Goal: Information Seeking & Learning: Learn about a topic

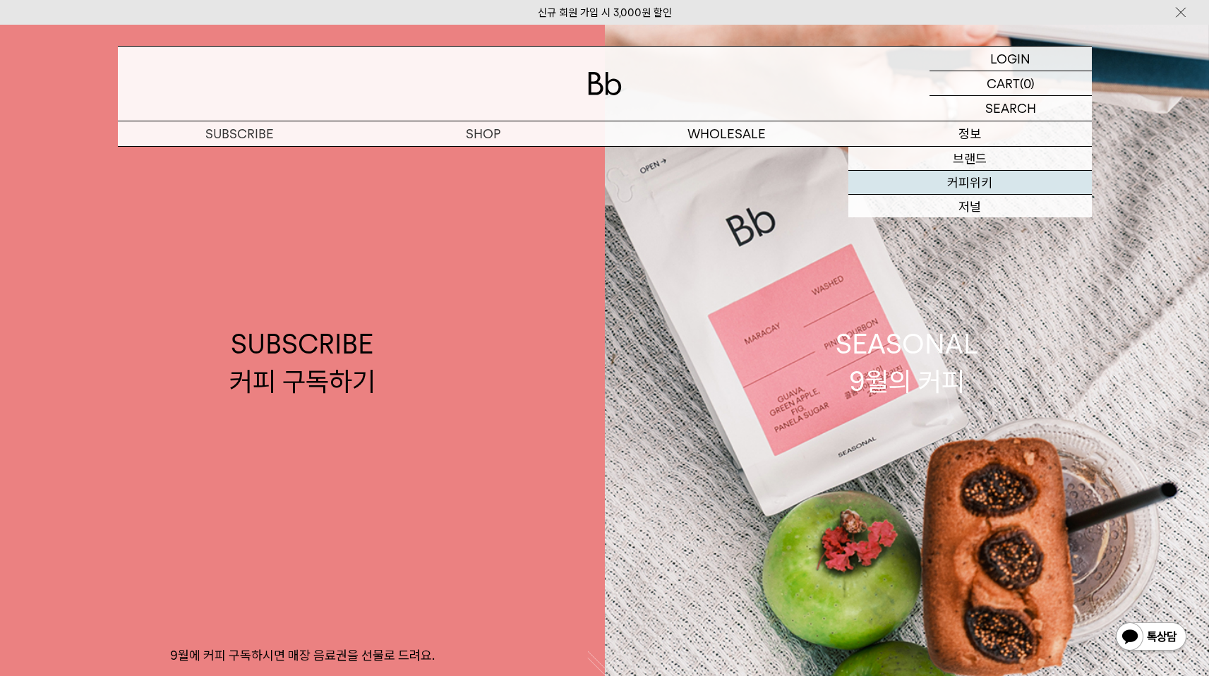
click at [972, 181] on link "SEASONAL 9월의 커피" at bounding box center [907, 363] width 605 height 676
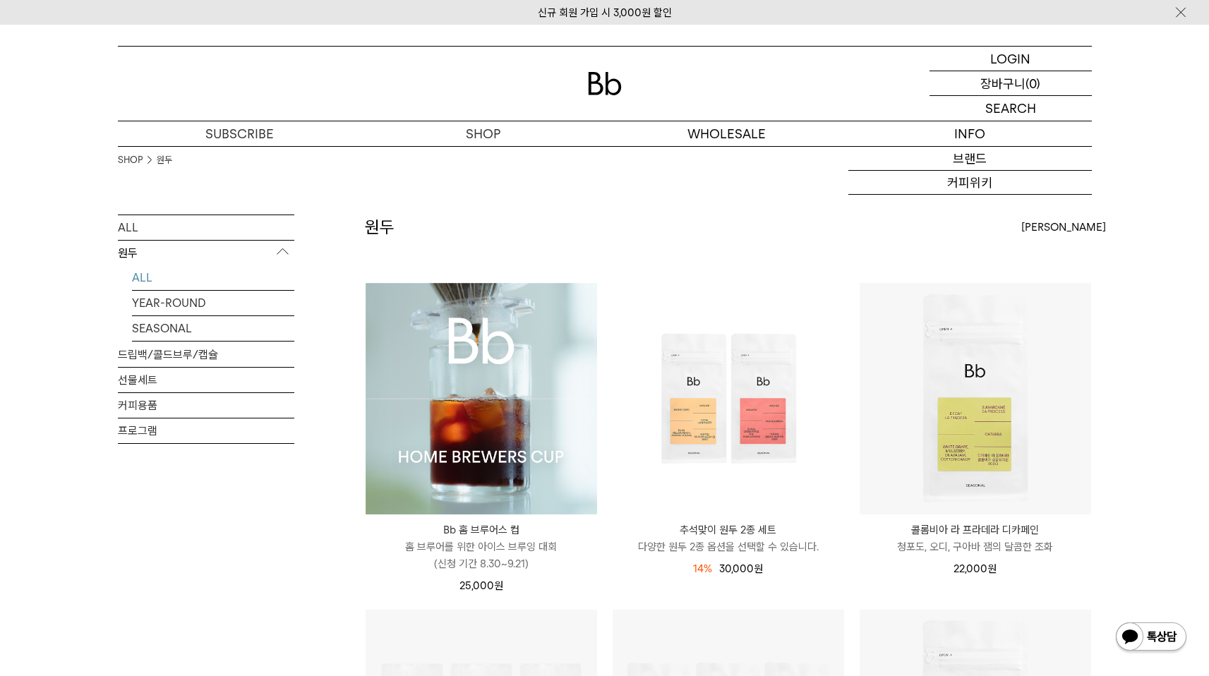
click at [1019, 89] on p "장바구니" at bounding box center [1003, 83] width 45 height 24
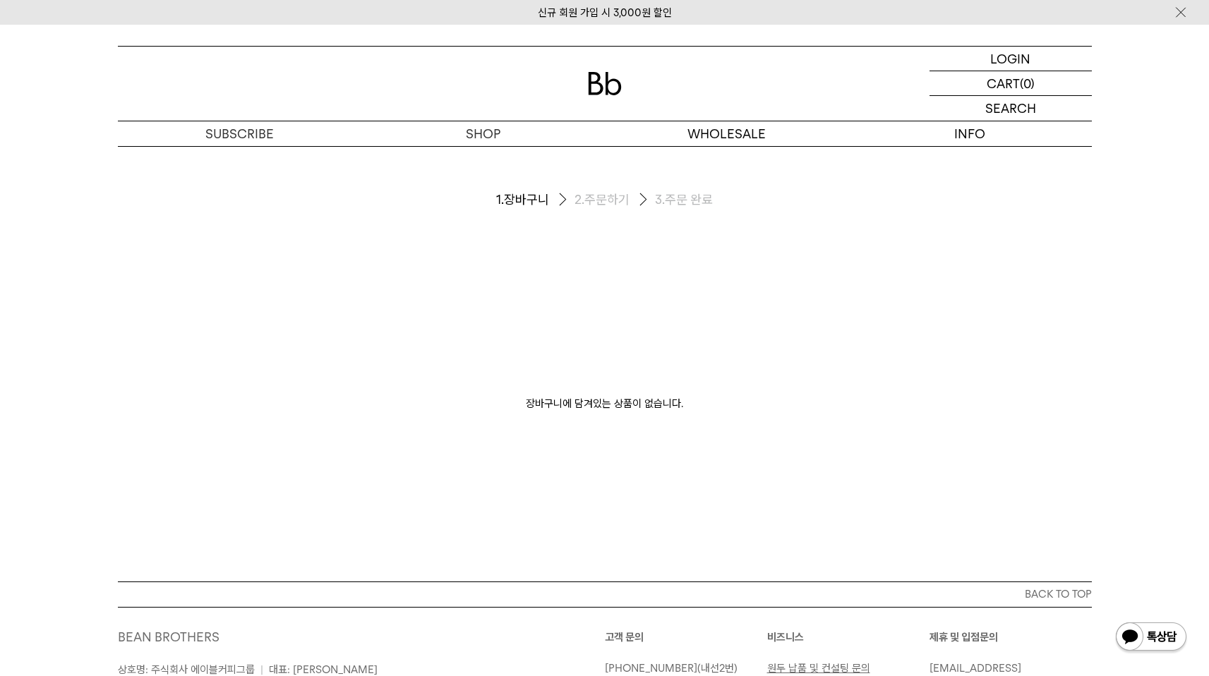
click at [645, 78] on div at bounding box center [605, 84] width 974 height 74
click at [589, 89] on img at bounding box center [605, 83] width 34 height 23
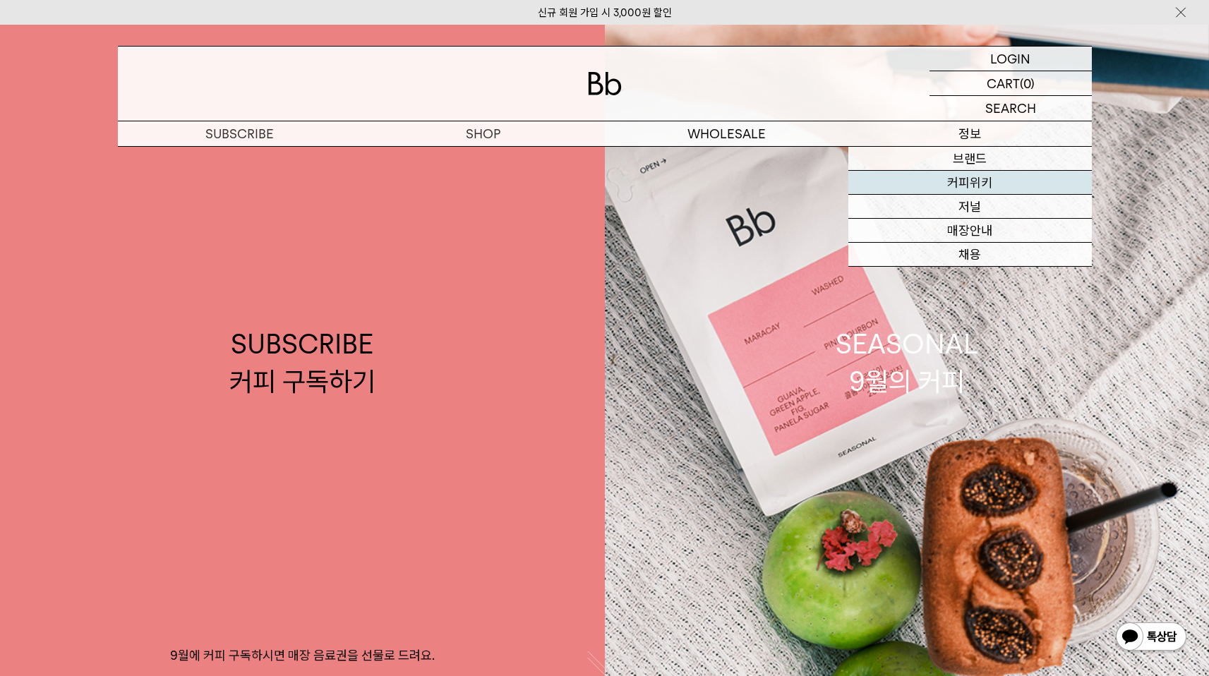
click at [974, 176] on link "커피위키" at bounding box center [970, 183] width 244 height 24
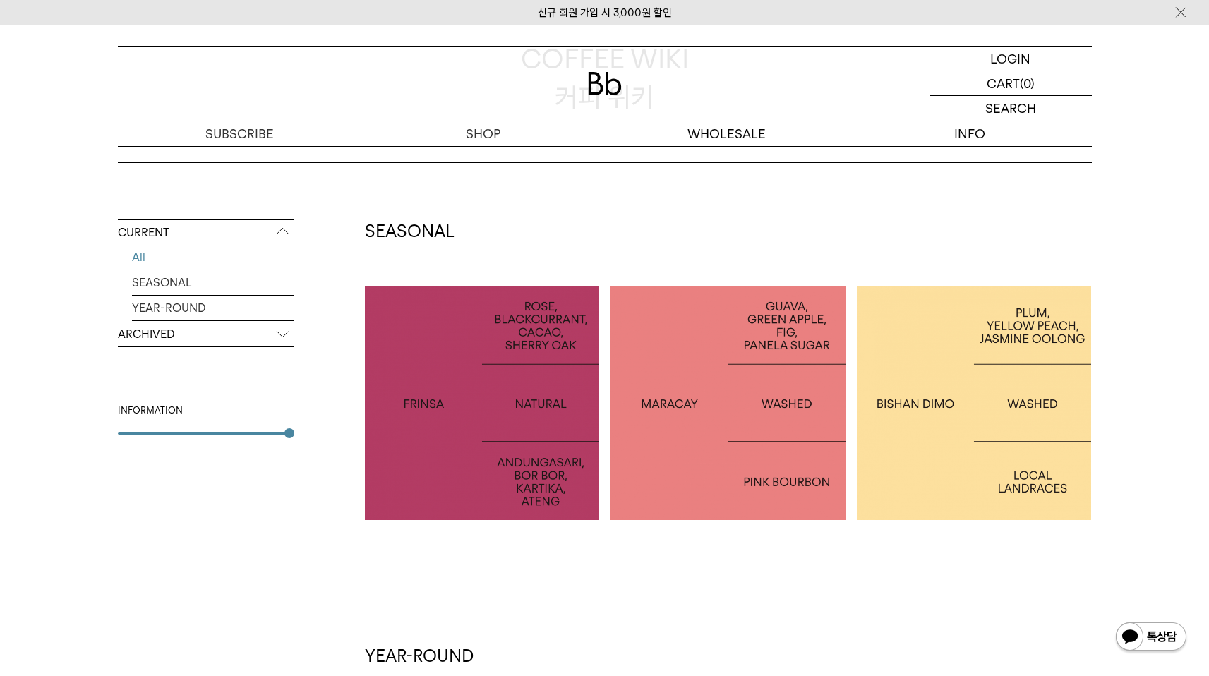
scroll to position [246, 0]
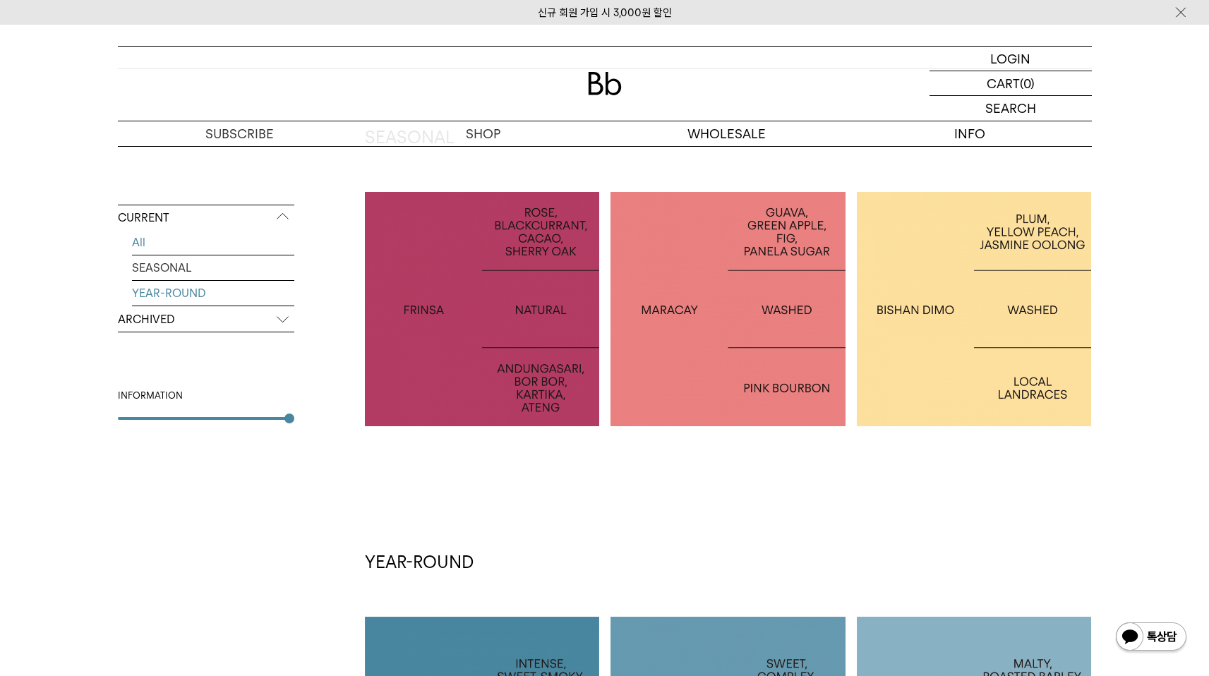
click at [188, 285] on link "YEAR-ROUND" at bounding box center [213, 293] width 162 height 25
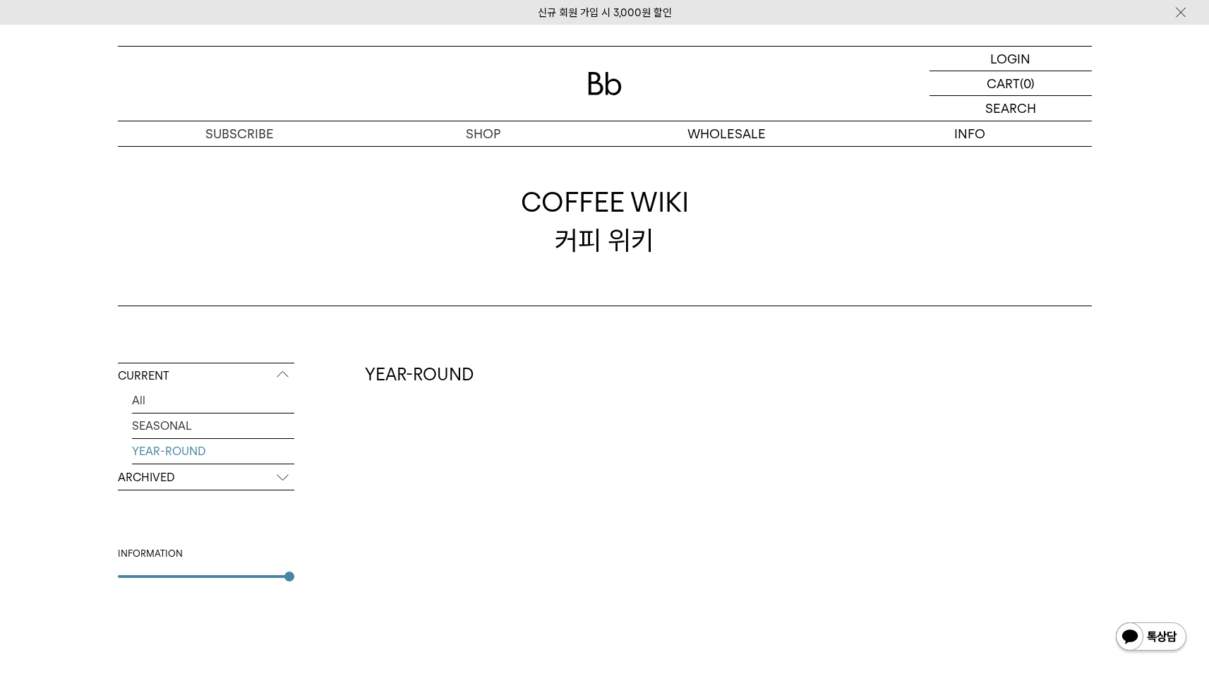
scroll to position [255, 0]
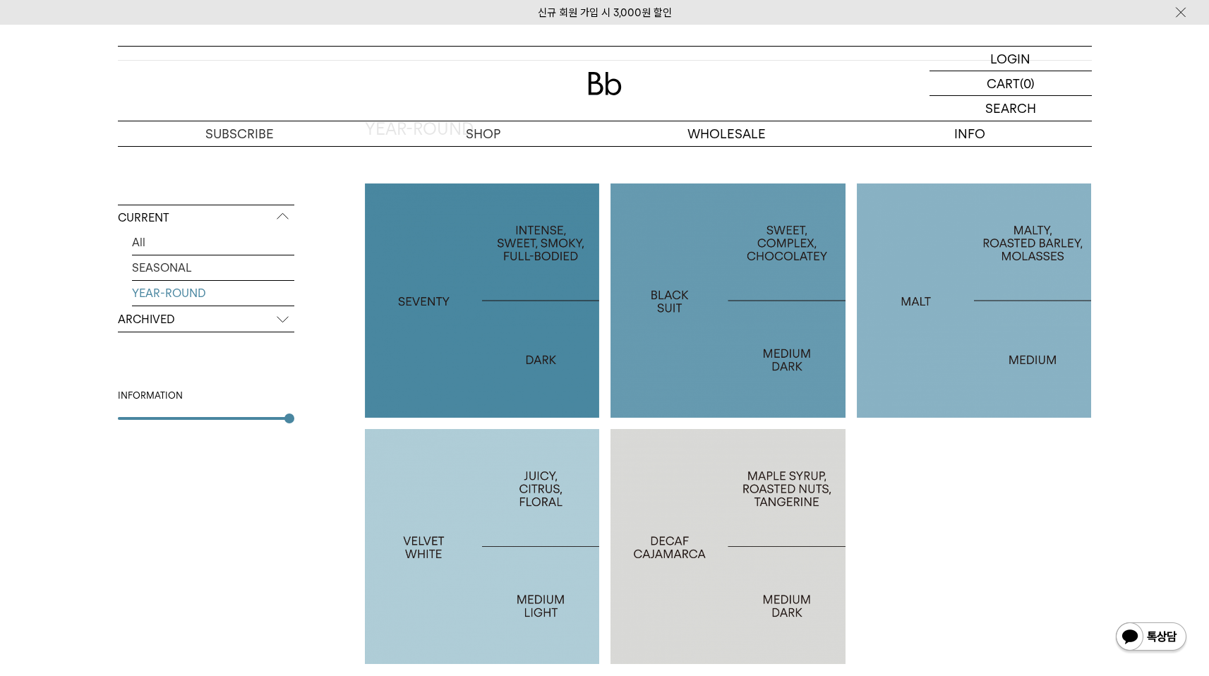
click at [514, 498] on div at bounding box center [482, 546] width 235 height 235
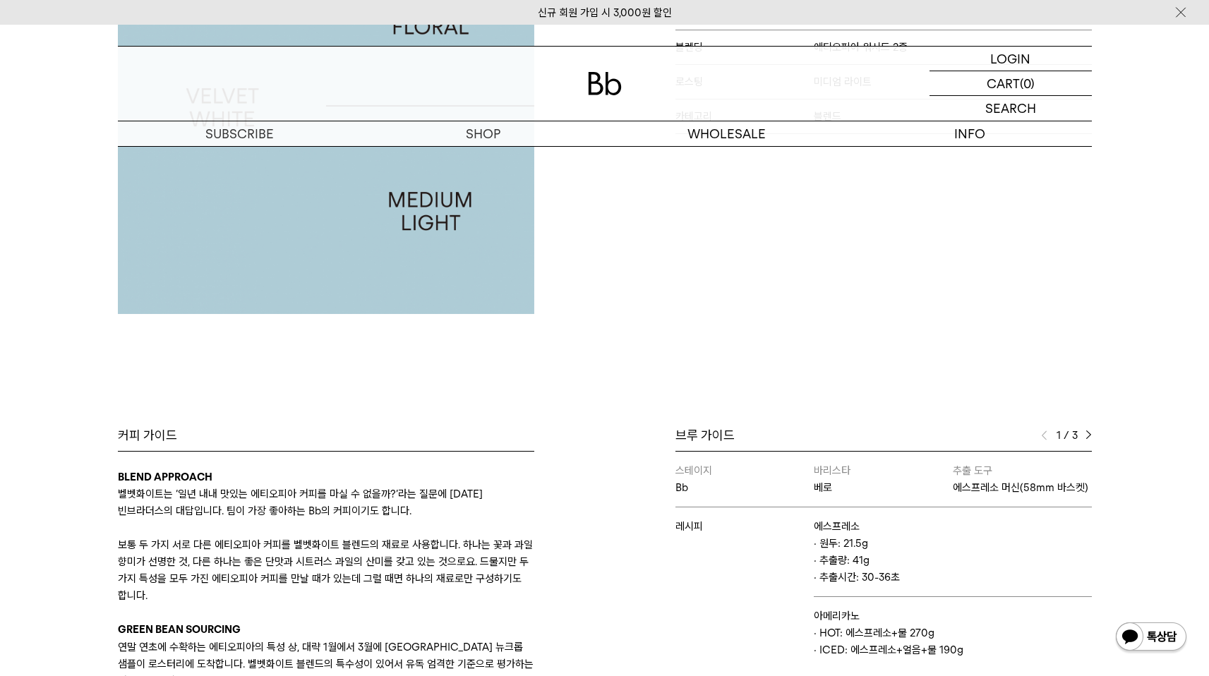
scroll to position [220, 0]
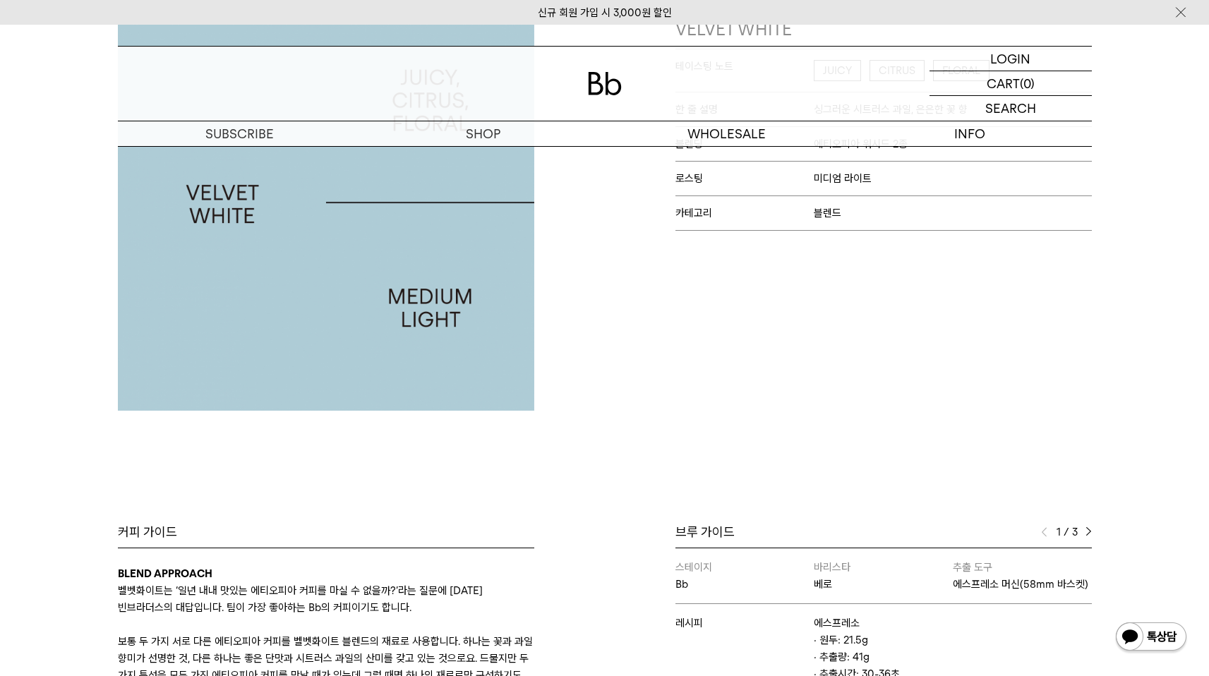
click at [1090, 529] on img at bounding box center [1089, 532] width 6 height 10
click at [1089, 535] on img at bounding box center [1089, 532] width 6 height 10
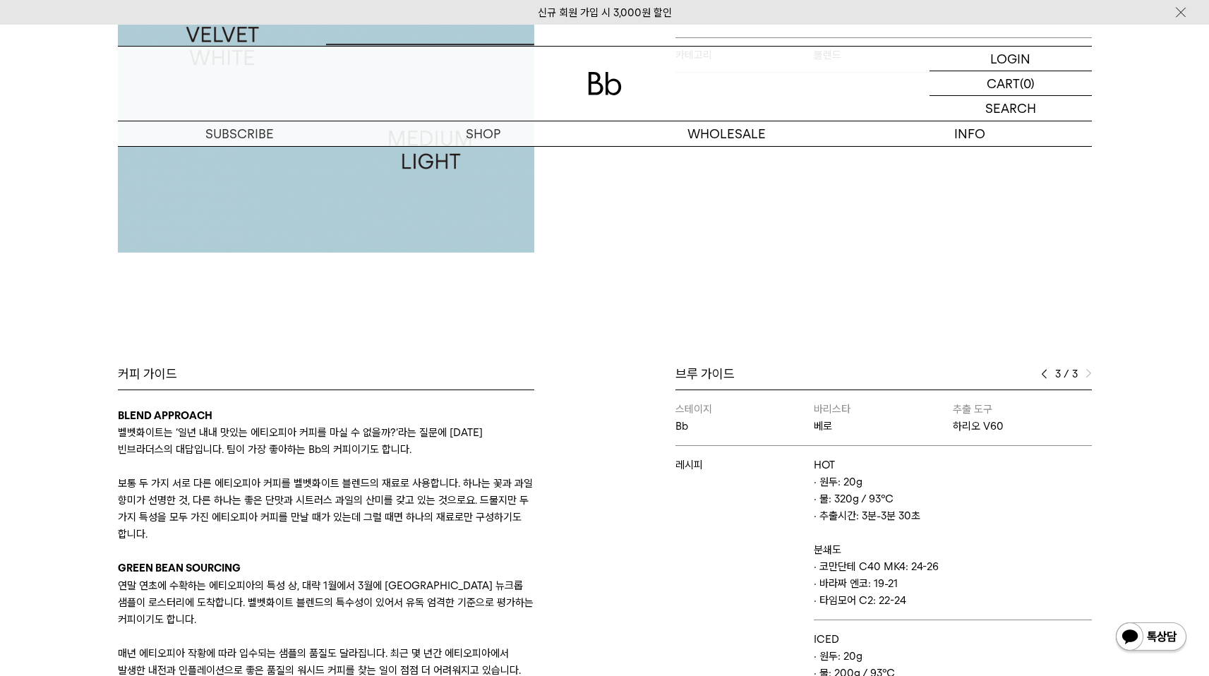
scroll to position [472, 0]
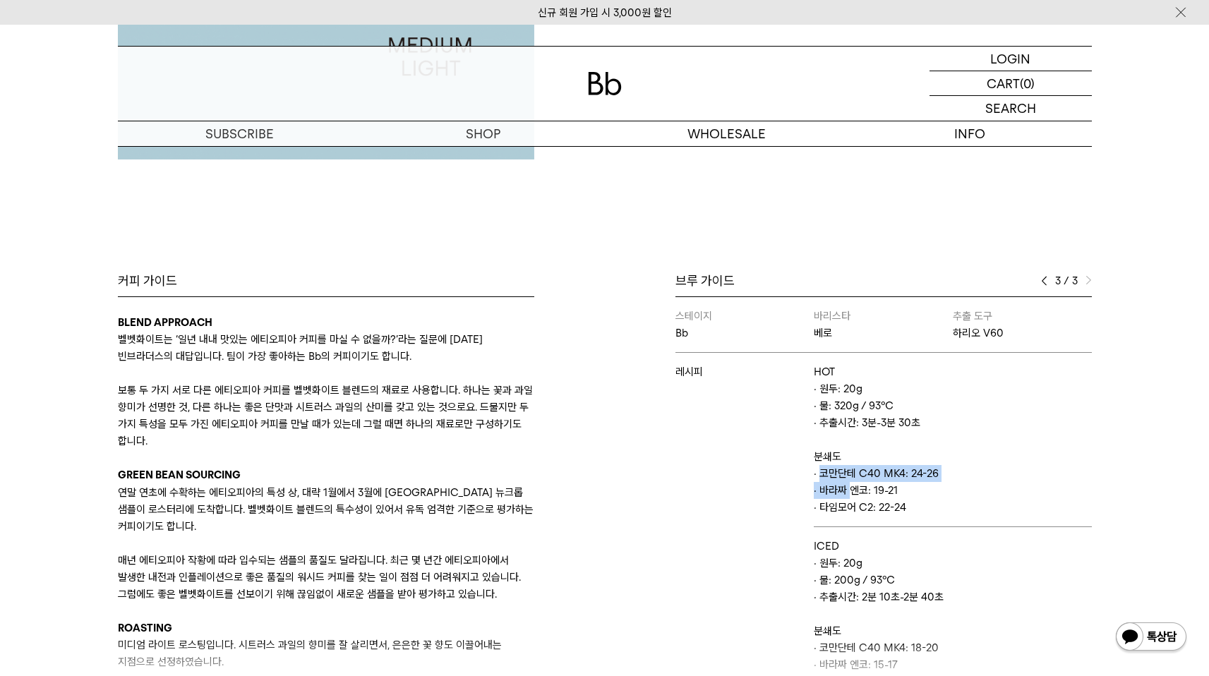
drag, startPoint x: 817, startPoint y: 477, endPoint x: 845, endPoint y: 483, distance: 28.8
click at [845, 484] on td "HOT · 원두: 20g · 물: 320g / 93℃ · 추출시간: 3분-3분 30초 분쇄도 · 코만단테 C40 MK4: 24-26 · 바라짜…" at bounding box center [952, 440] width 277 height 174
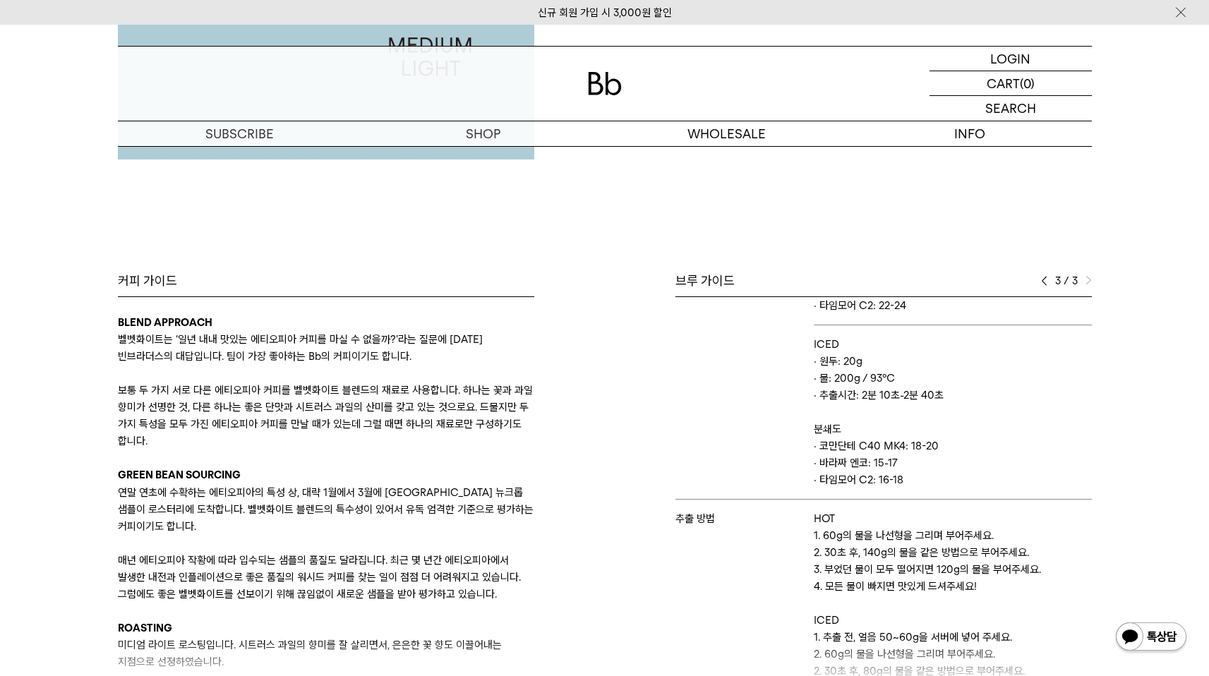
scroll to position [0, 0]
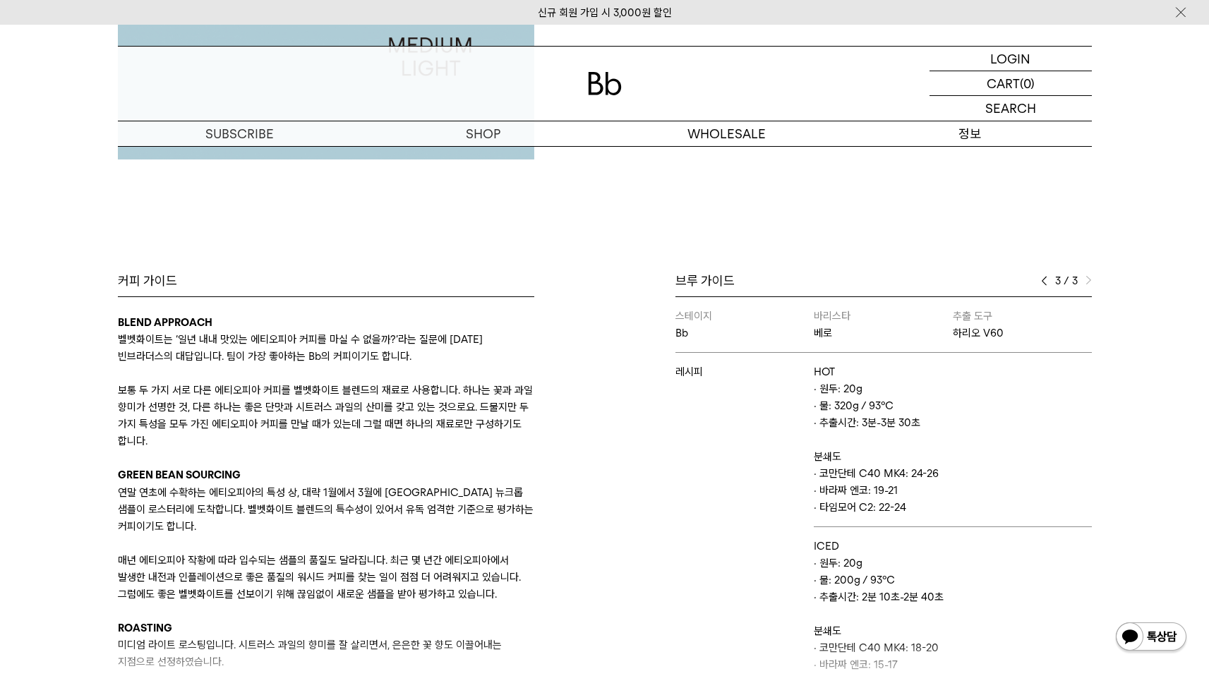
drag, startPoint x: 945, startPoint y: 133, endPoint x: 981, endPoint y: 174, distance: 54.5
click at [945, 132] on p "정보" at bounding box center [970, 133] width 244 height 25
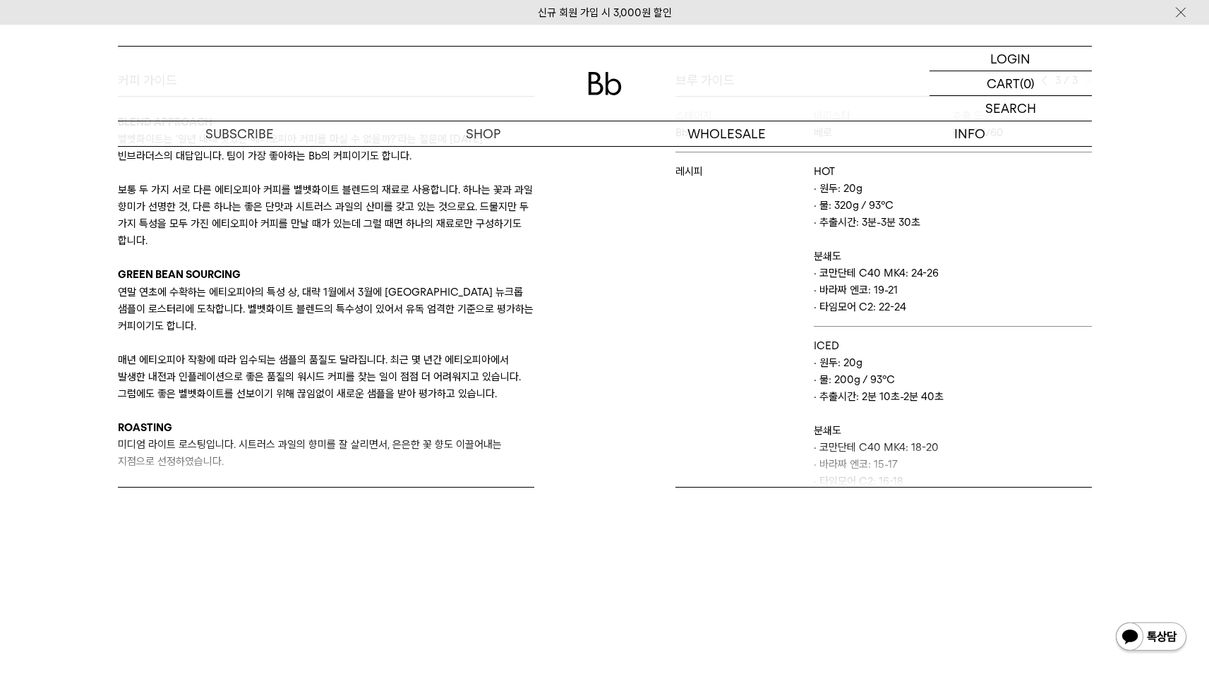
scroll to position [630, 0]
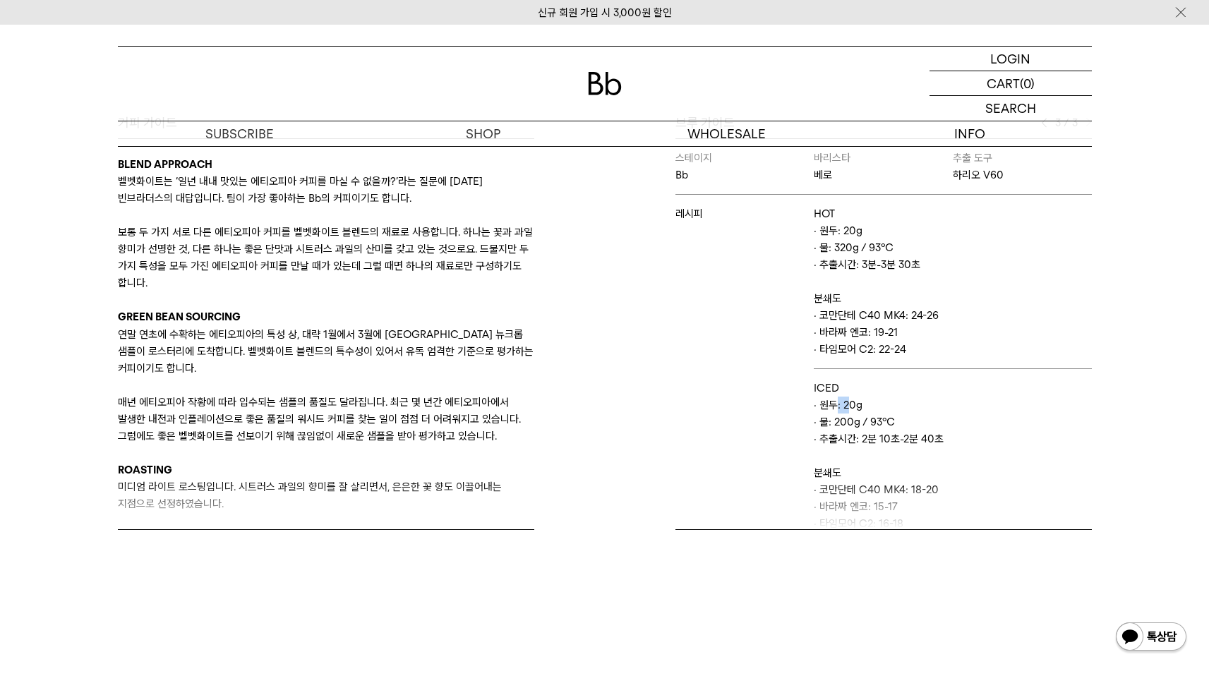
drag, startPoint x: 834, startPoint y: 404, endPoint x: 843, endPoint y: 409, distance: 10.1
click at [843, 407] on p "· 원두: 20g" at bounding box center [952, 405] width 277 height 17
drag, startPoint x: 836, startPoint y: 416, endPoint x: 847, endPoint y: 417, distance: 10.7
click at [841, 416] on p "· 물: 200g / 93℃" at bounding box center [952, 422] width 277 height 17
drag, startPoint x: 850, startPoint y: 429, endPoint x: 933, endPoint y: 434, distance: 83.4
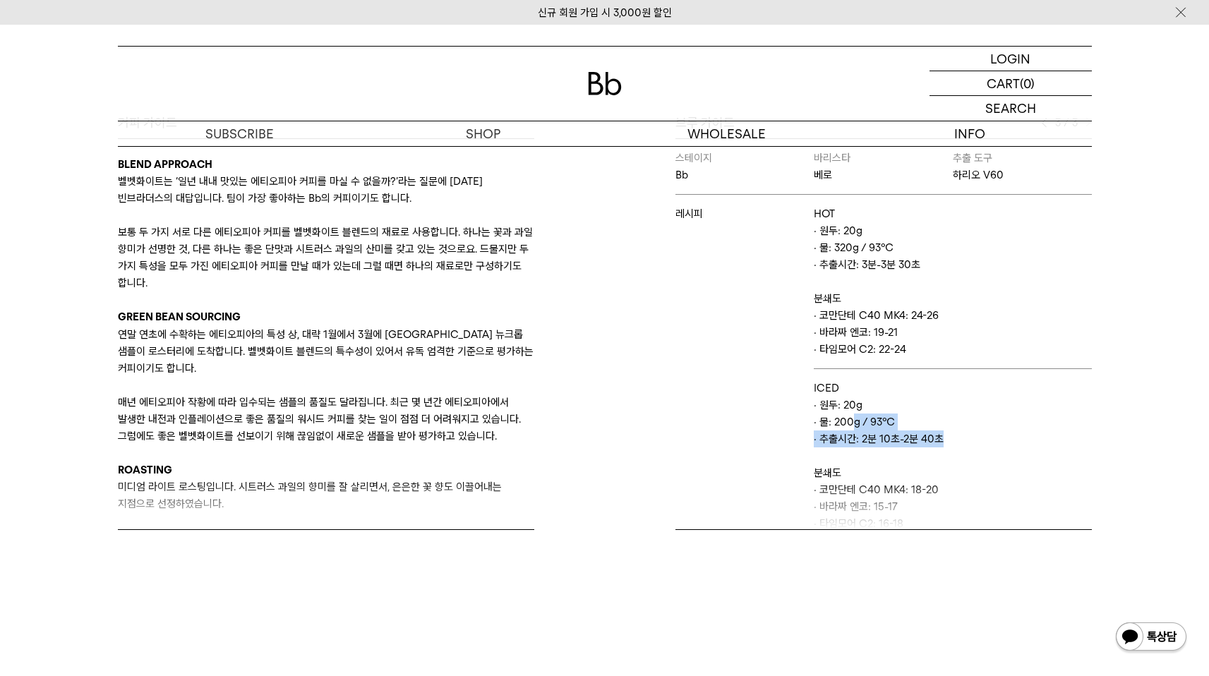
click at [935, 433] on td "ICED · 원두: 20g · 물: 200g / 93℃ · 추출시간: 2분 10초-2분 40초 분쇄도 · 코만단테 C40 MK4: 18-20 …" at bounding box center [952, 456] width 277 height 174
click at [929, 437] on p "· 추출시간: 2분 10초-2분 40초" at bounding box center [952, 439] width 277 height 17
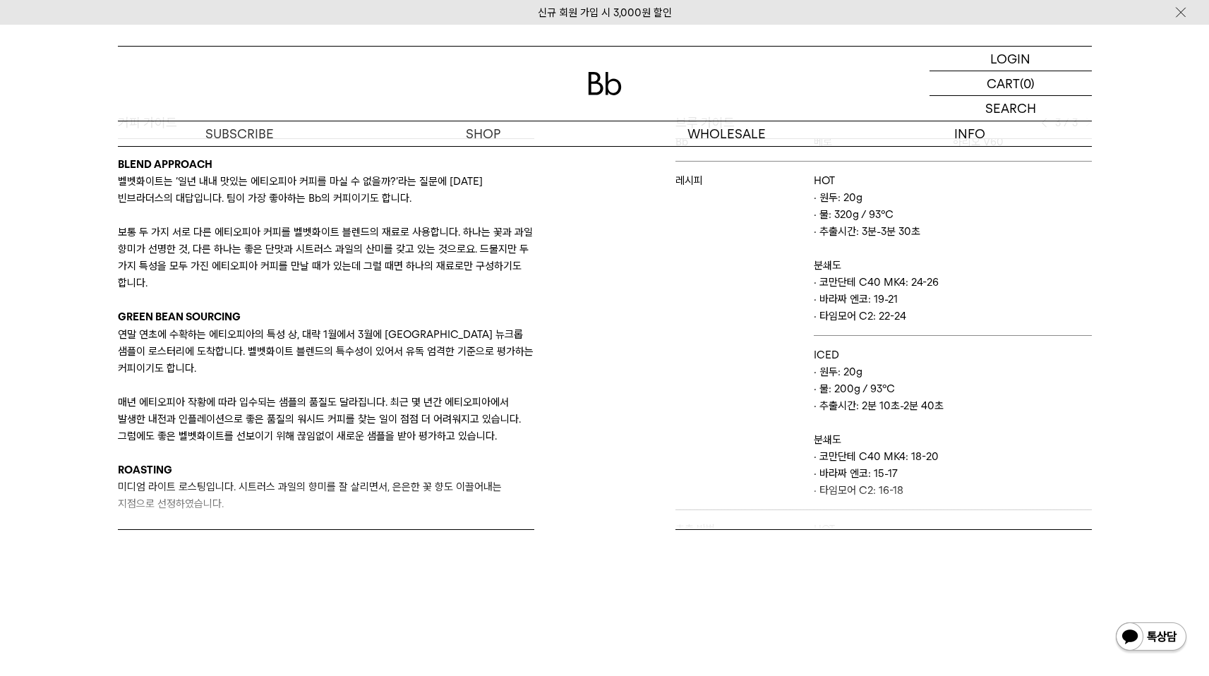
scroll to position [35, 0]
drag, startPoint x: 914, startPoint y: 450, endPoint x: 952, endPoint y: 458, distance: 38.2
click at [952, 458] on p "· 코만단테 C40 MK4: 18-20" at bounding box center [952, 455] width 277 height 17
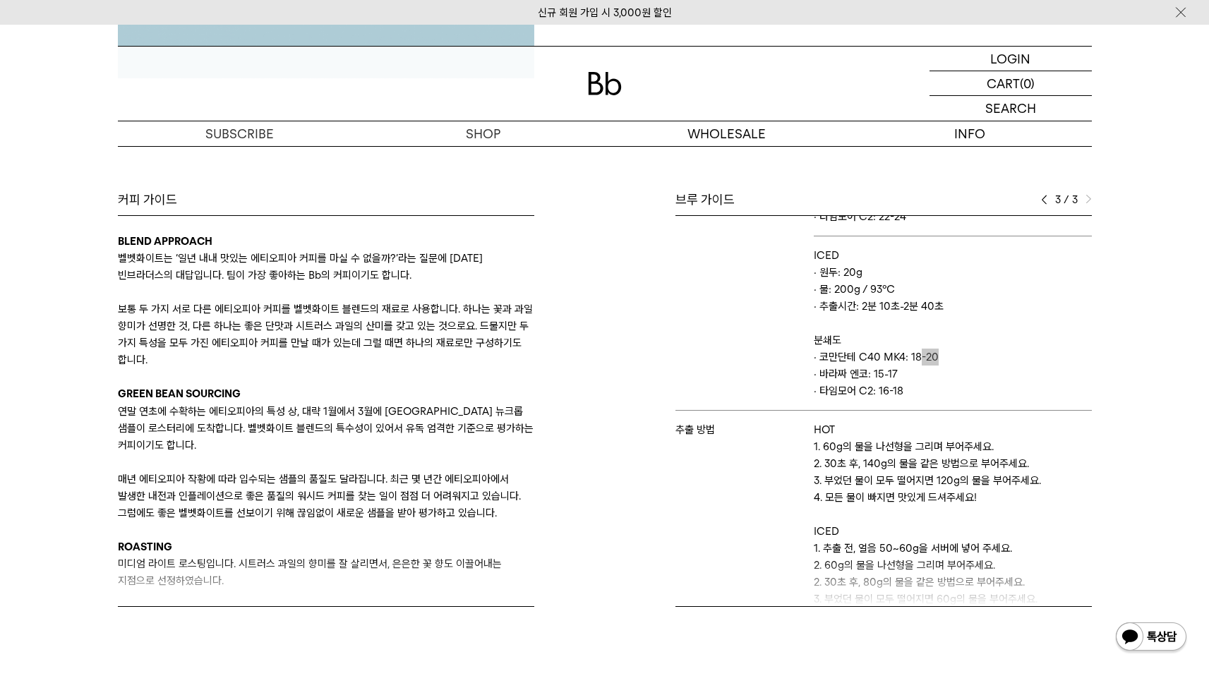
scroll to position [0, 0]
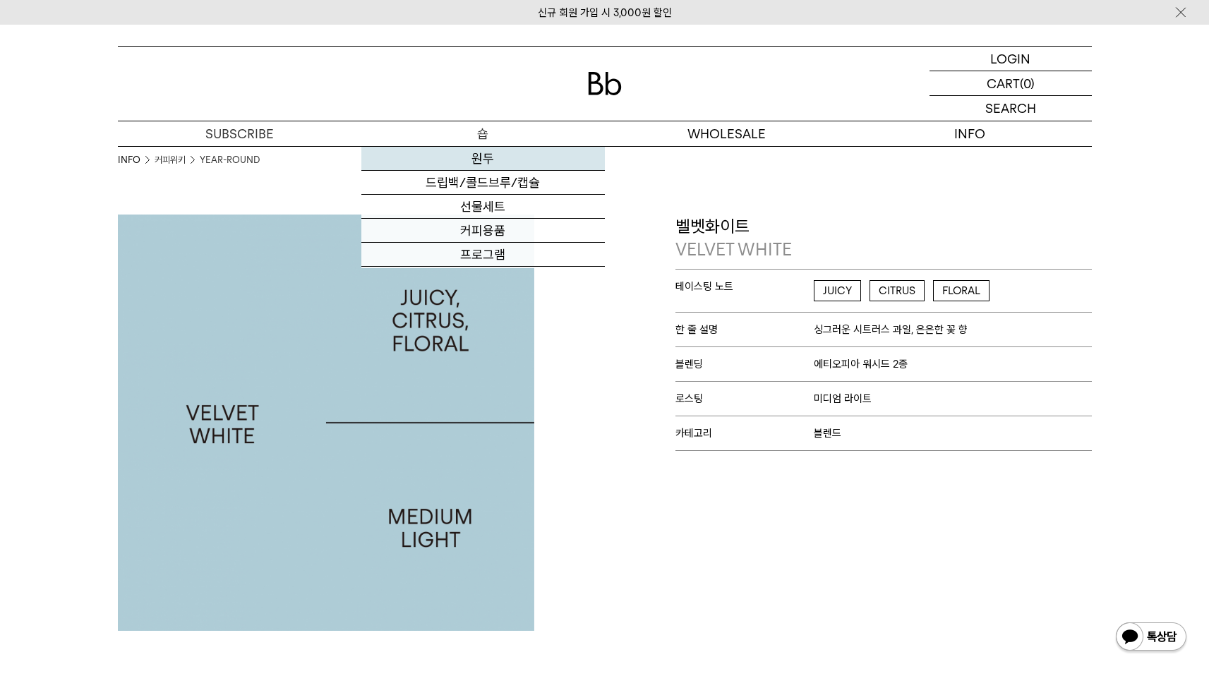
click at [488, 166] on link "원두" at bounding box center [483, 159] width 244 height 24
click at [481, 165] on link "원두" at bounding box center [483, 159] width 244 height 24
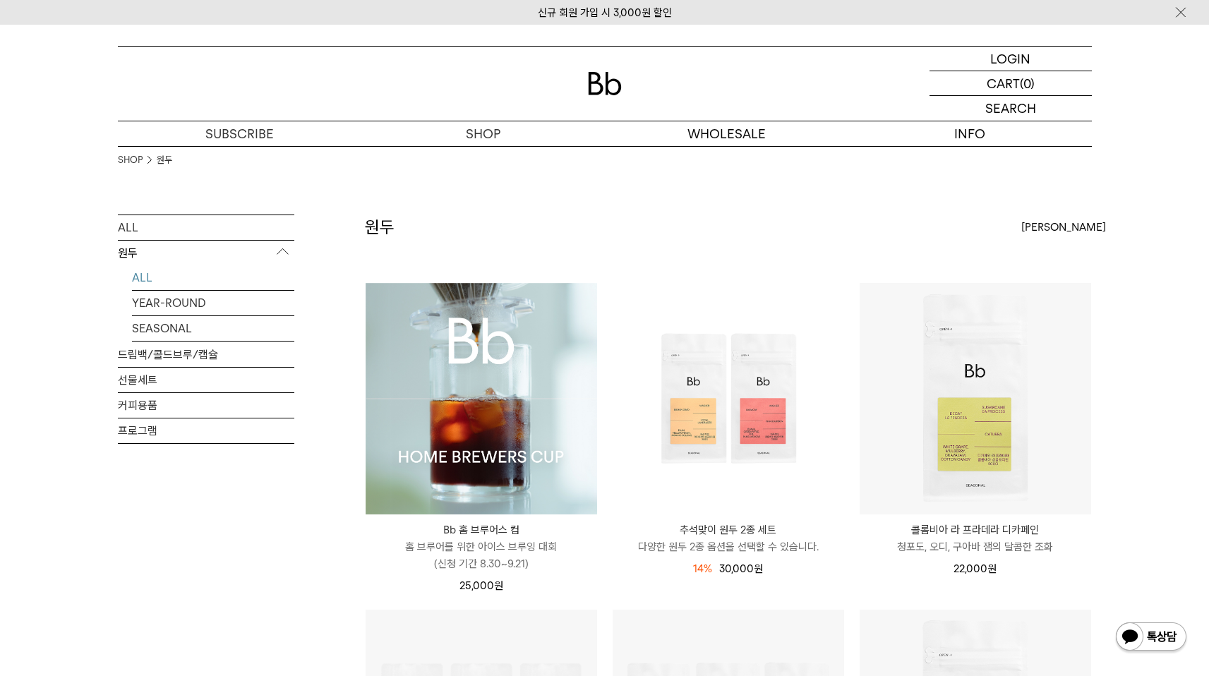
click at [565, 318] on img at bounding box center [482, 399] width 232 height 232
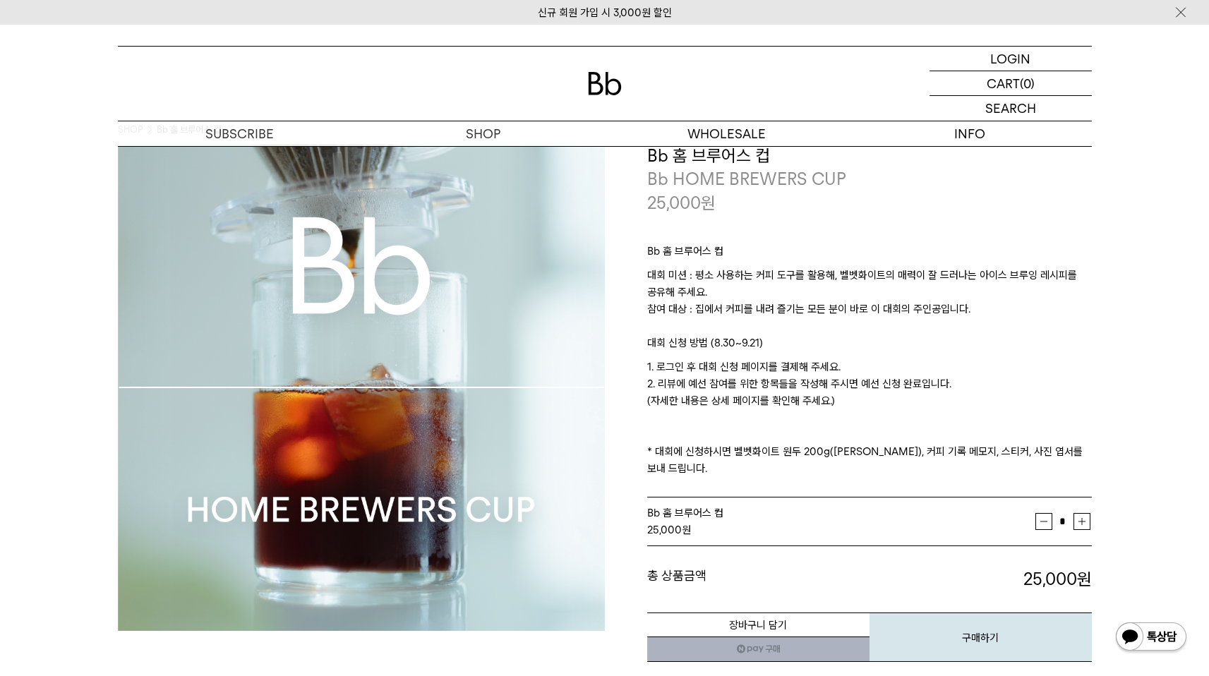
scroll to position [45, 0]
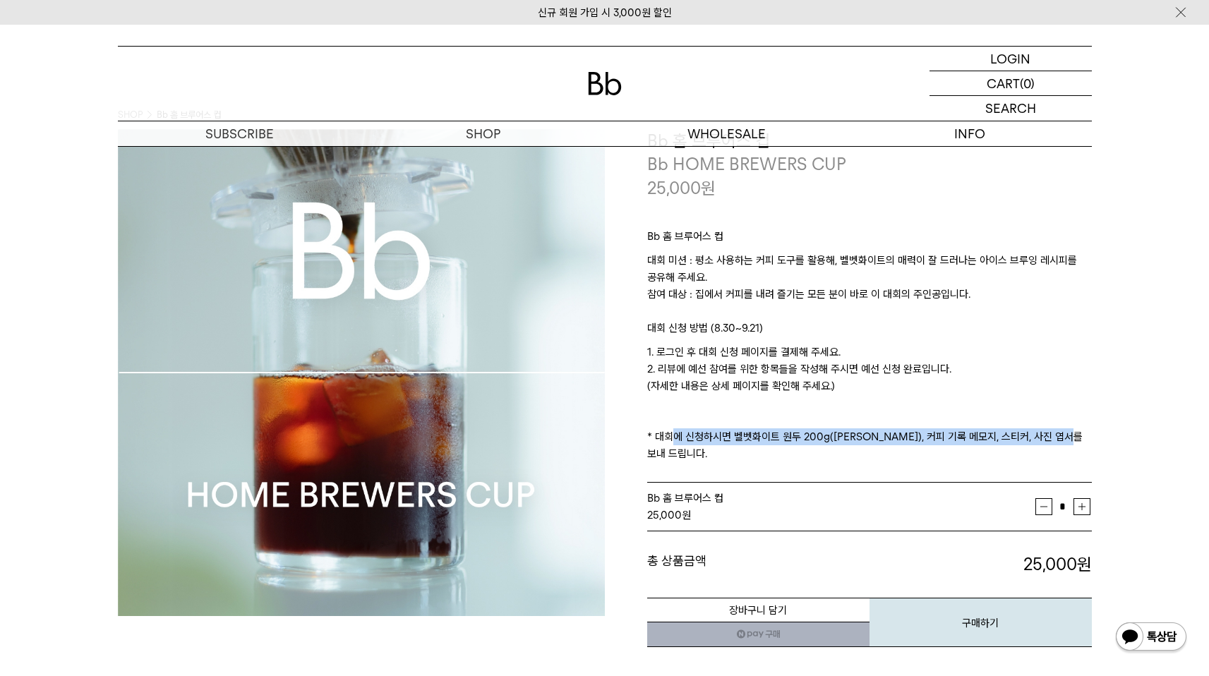
drag, startPoint x: 666, startPoint y: 440, endPoint x: 902, endPoint y: 451, distance: 236.0
click at [874, 451] on div "Bb 홈 브루어스 컵 대회 미션 : 평소 사용하는 커피 도구를 활용해, 벨벳화이트의 매력이 잘 드러나는 아이스 브루잉 레시피를 공유해 주세요.…" at bounding box center [869, 342] width 445 height 284
click at [973, 457] on div "Bb 홈 브루어스 컵 대회 미션 : 평소 사용하는 커피 도구를 활용해, 벨벳화이트의 매력이 잘 드러나는 아이스 브루잉 레시피를 공유해 주세요.…" at bounding box center [869, 342] width 445 height 284
drag, startPoint x: 653, startPoint y: 433, endPoint x: 1073, endPoint y: 450, distance: 420.4
click at [1073, 450] on div "Bb 홈 브루어스 컵 대회 미션 : 평소 사용하는 커피 도구를 활용해, 벨벳화이트의 매력이 잘 드러나는 아이스 브루잉 레시피를 공유해 주세요.…" at bounding box center [869, 342] width 445 height 284
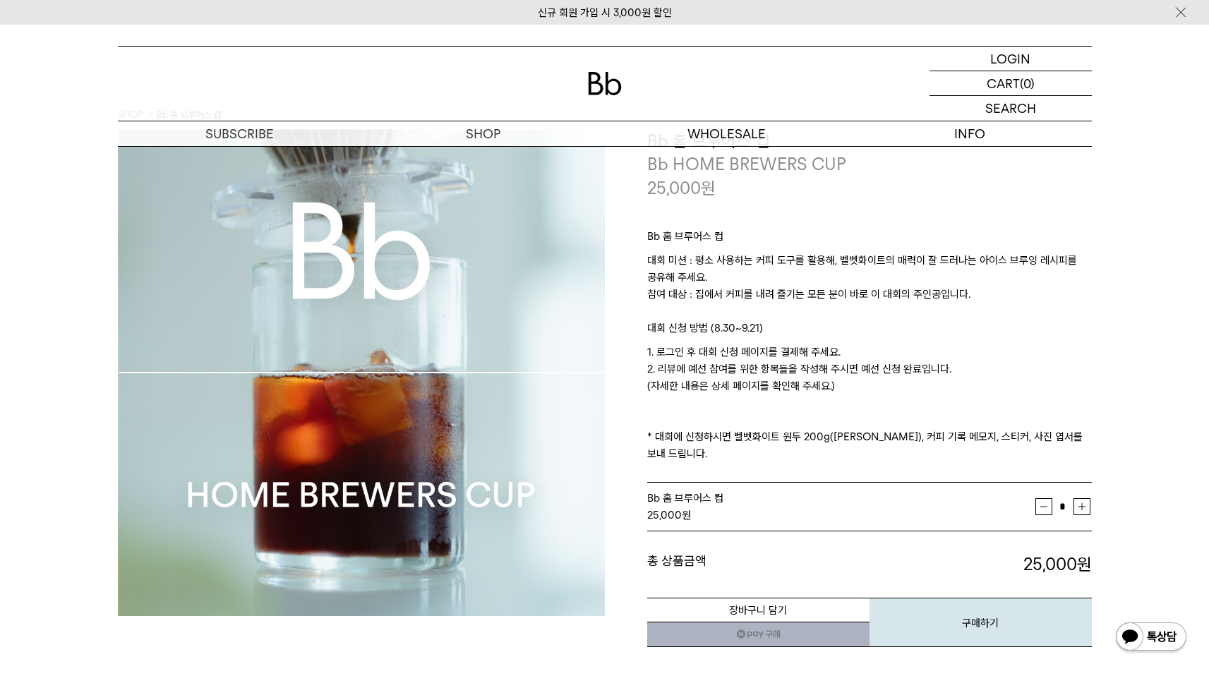
click at [1079, 443] on p "1. 로그인 후 대회 신청 페이지를 결제해 주세요. 2. 리뷰에 예선 참여를 위한 항목들을 작성해 주시면 예선 신청 완료입니다. (자세한 내용…" at bounding box center [869, 403] width 445 height 119
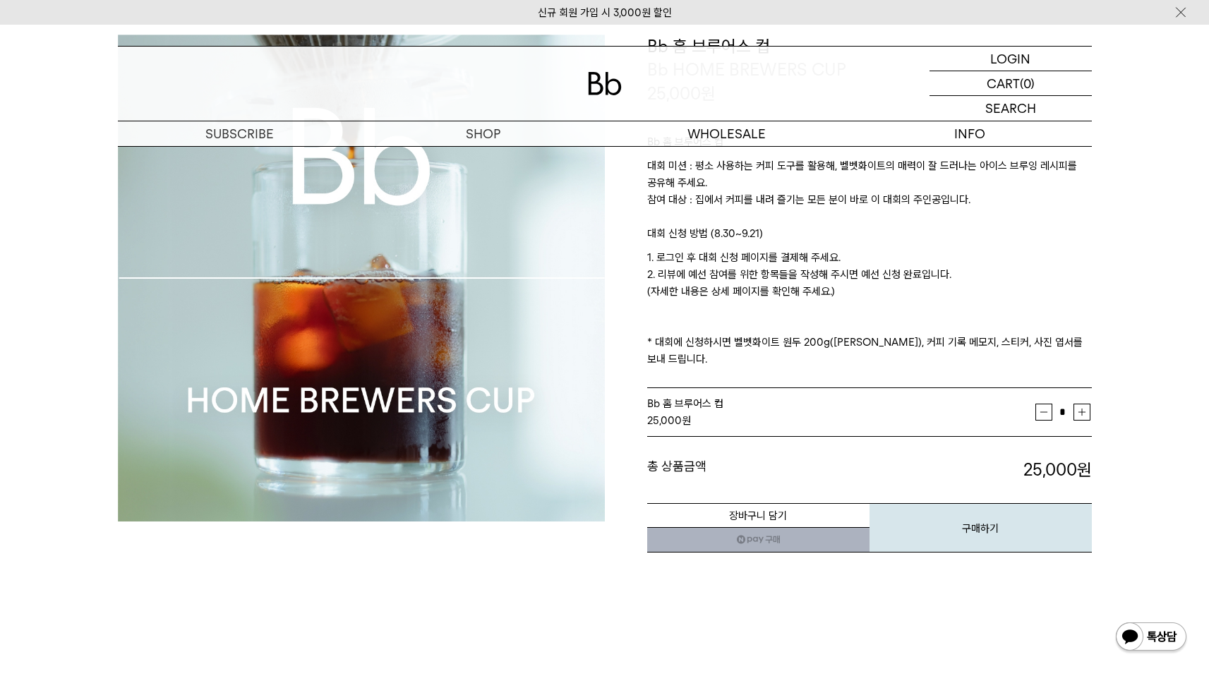
scroll to position [137, 0]
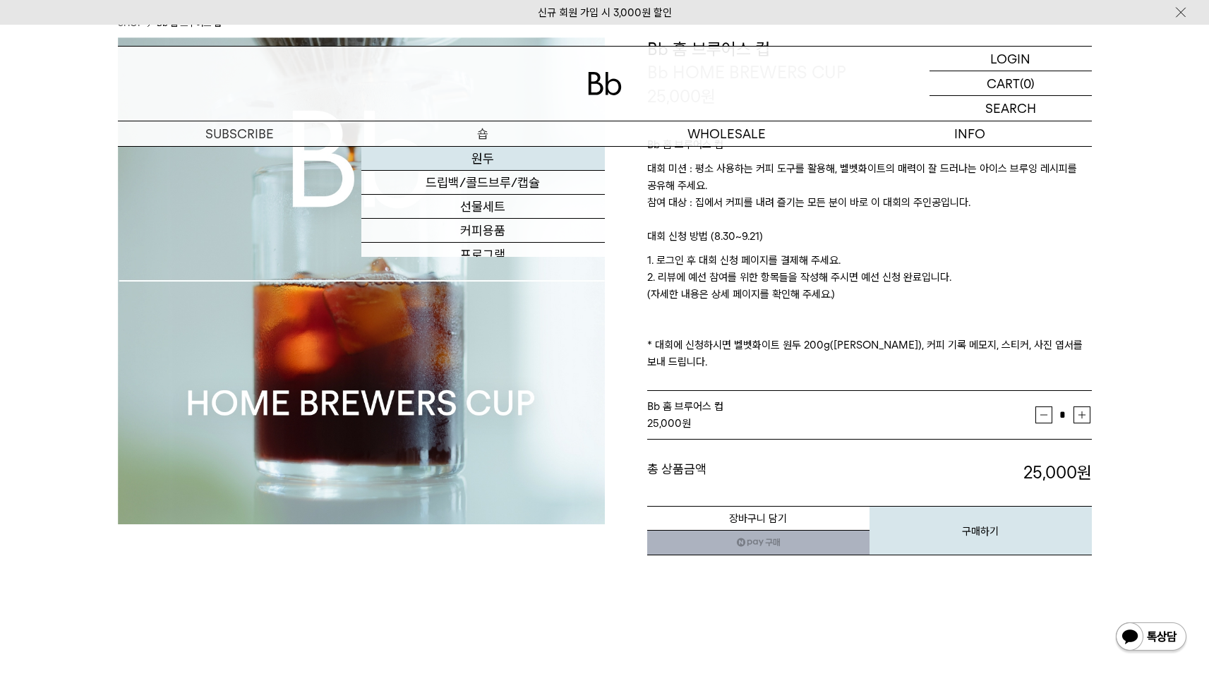
click at [485, 164] on link "원두" at bounding box center [483, 159] width 244 height 24
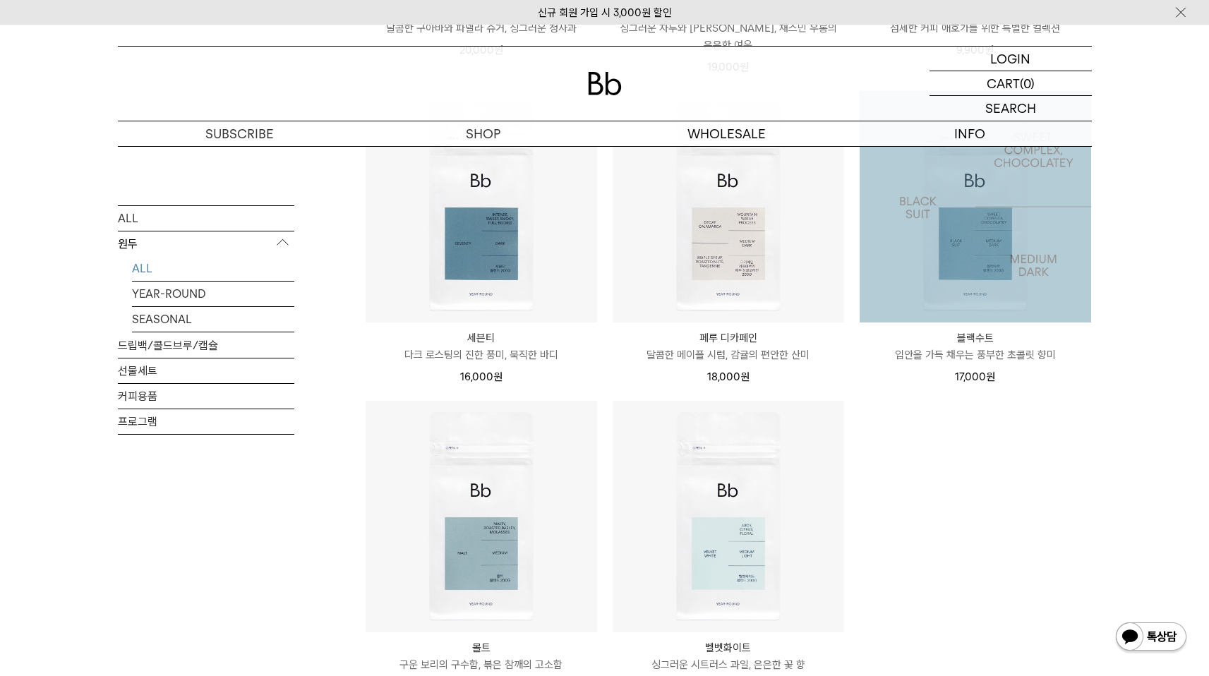
scroll to position [1168, 0]
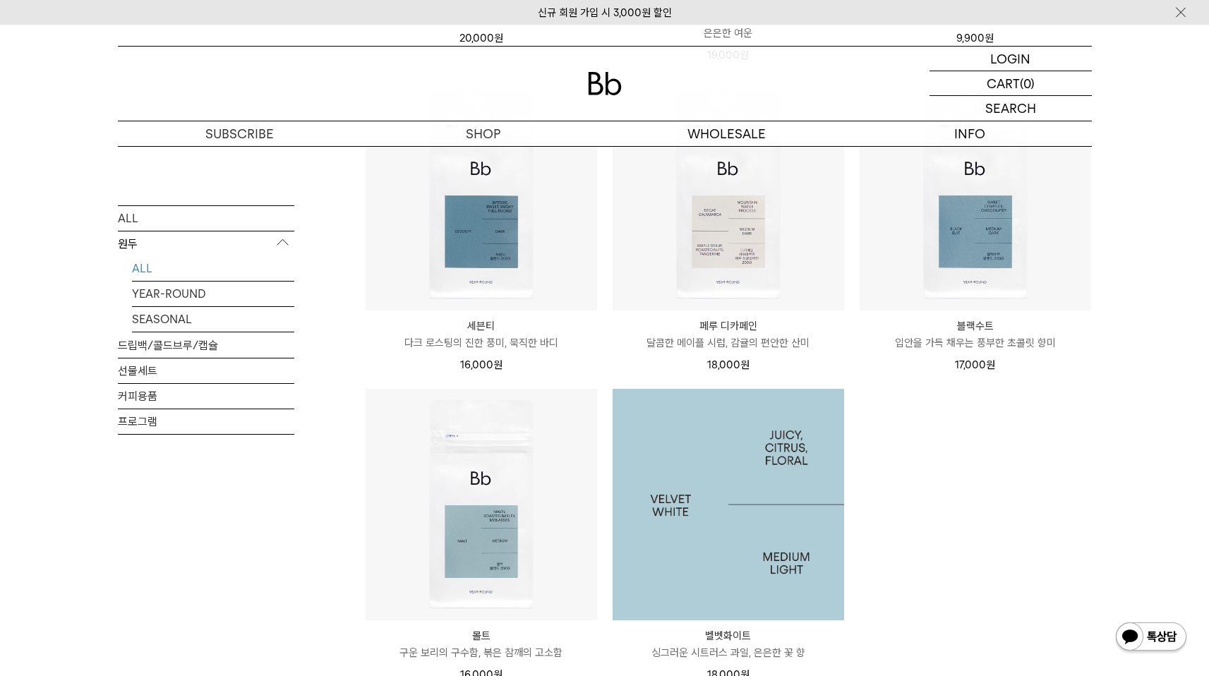
click at [672, 426] on img at bounding box center [729, 505] width 232 height 232
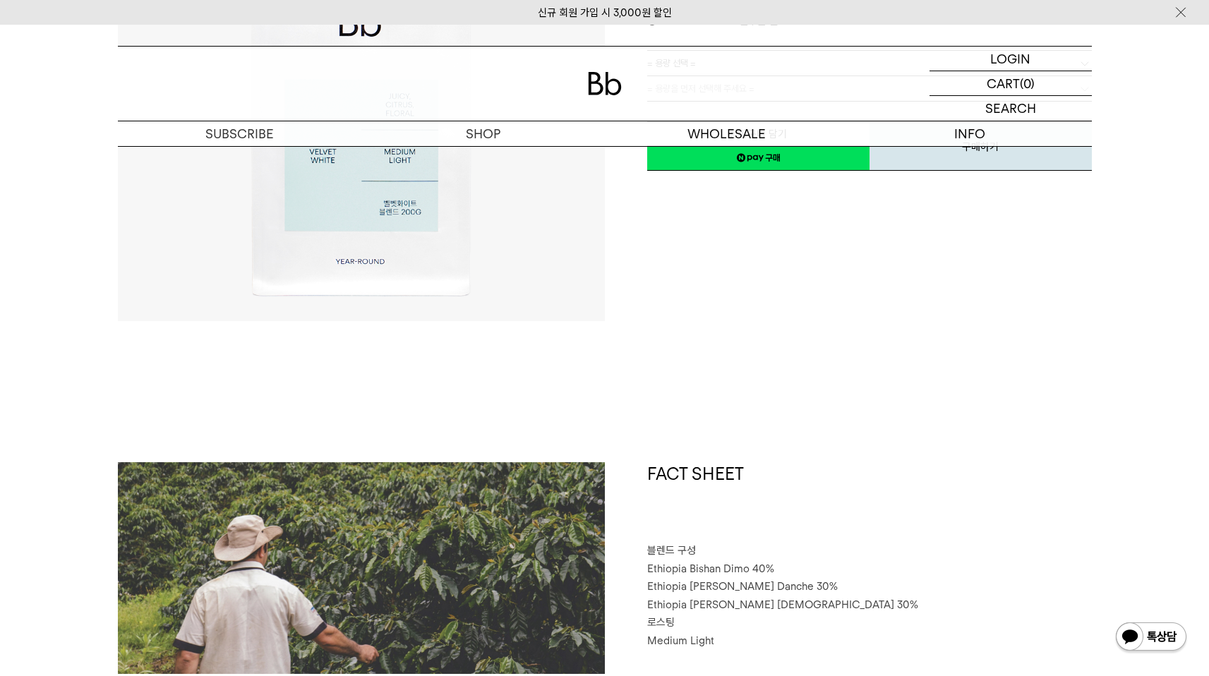
scroll to position [568, 0]
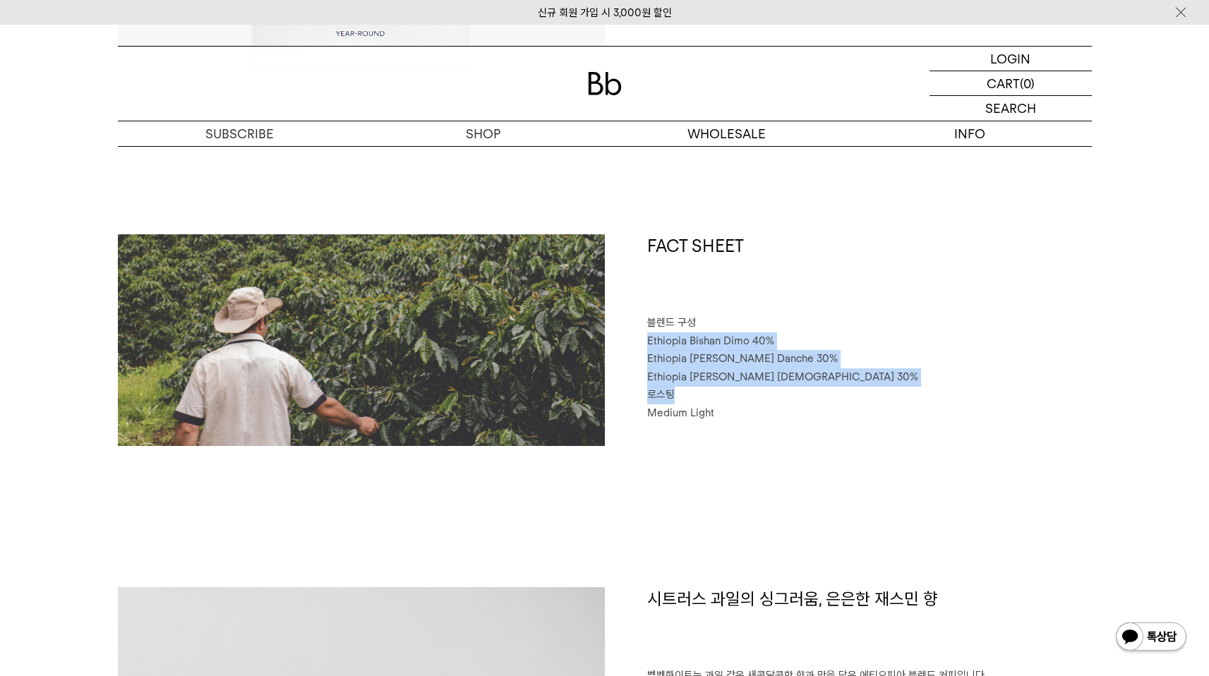
drag, startPoint x: 638, startPoint y: 342, endPoint x: 776, endPoint y: 403, distance: 150.7
click at [775, 403] on div "FACT SHEET 블렌드 구성 Ethiopia Bishan Dimo 40% Ethiopia Habtamu Yirgacheffe Danche …" at bounding box center [848, 340] width 487 height 212
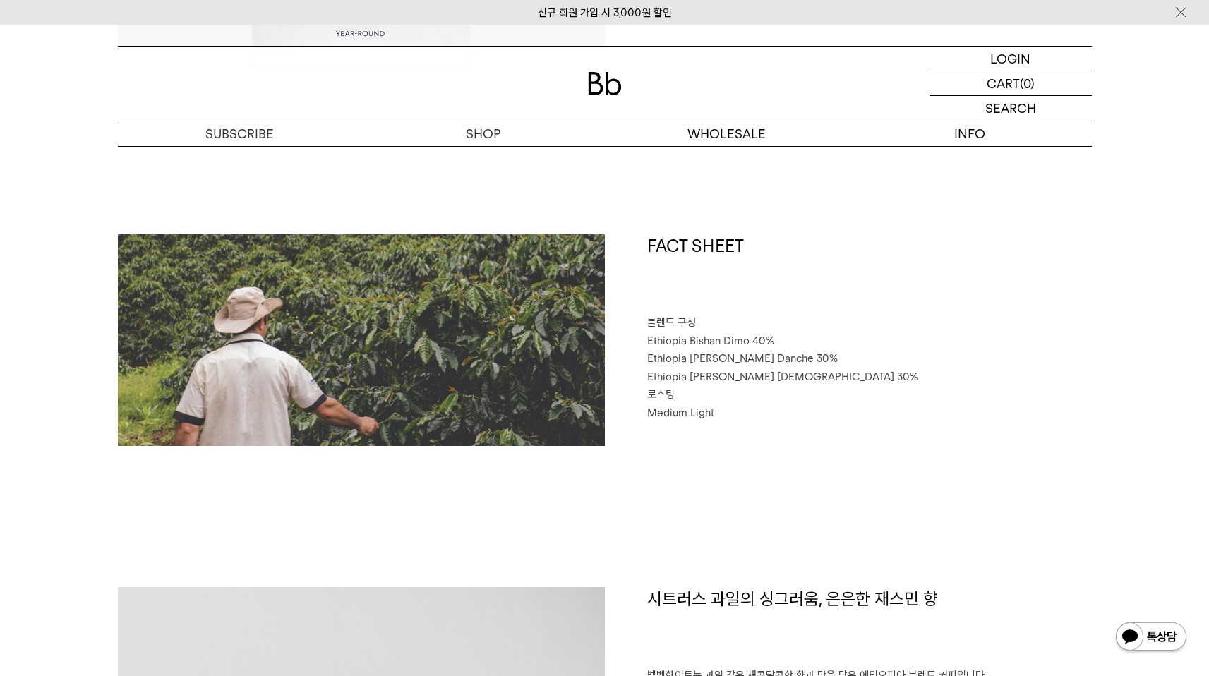
click at [776, 403] on p "로스팅" at bounding box center [869, 395] width 445 height 18
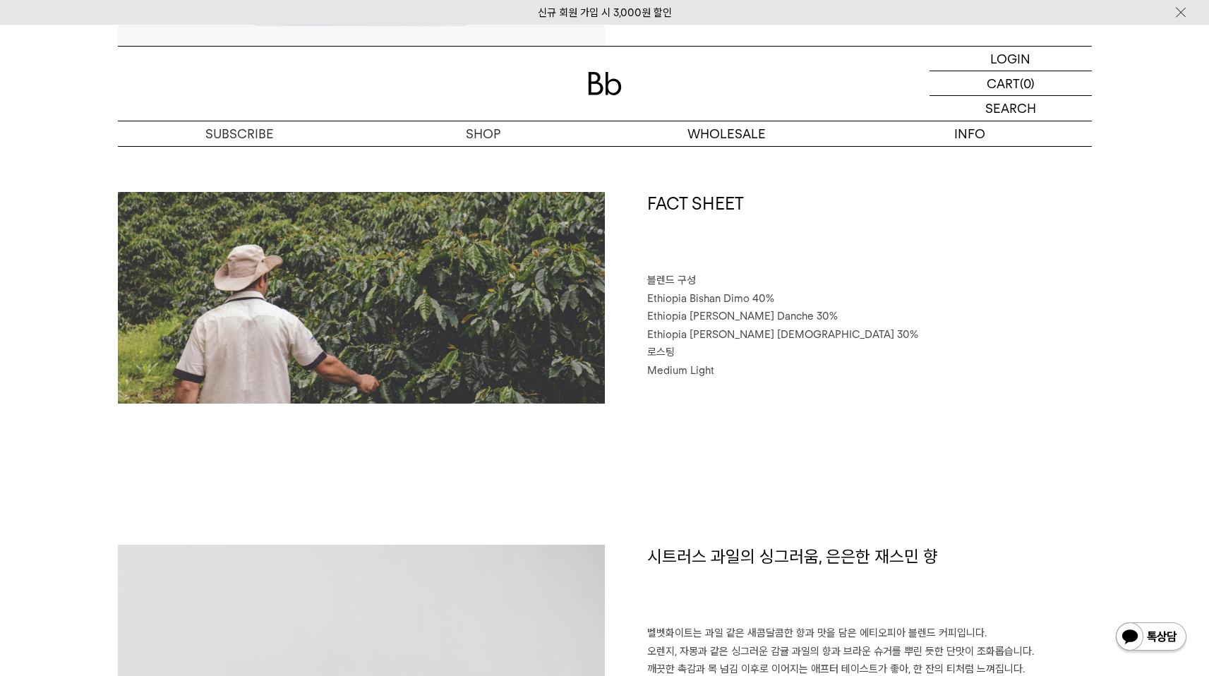
scroll to position [836, 0]
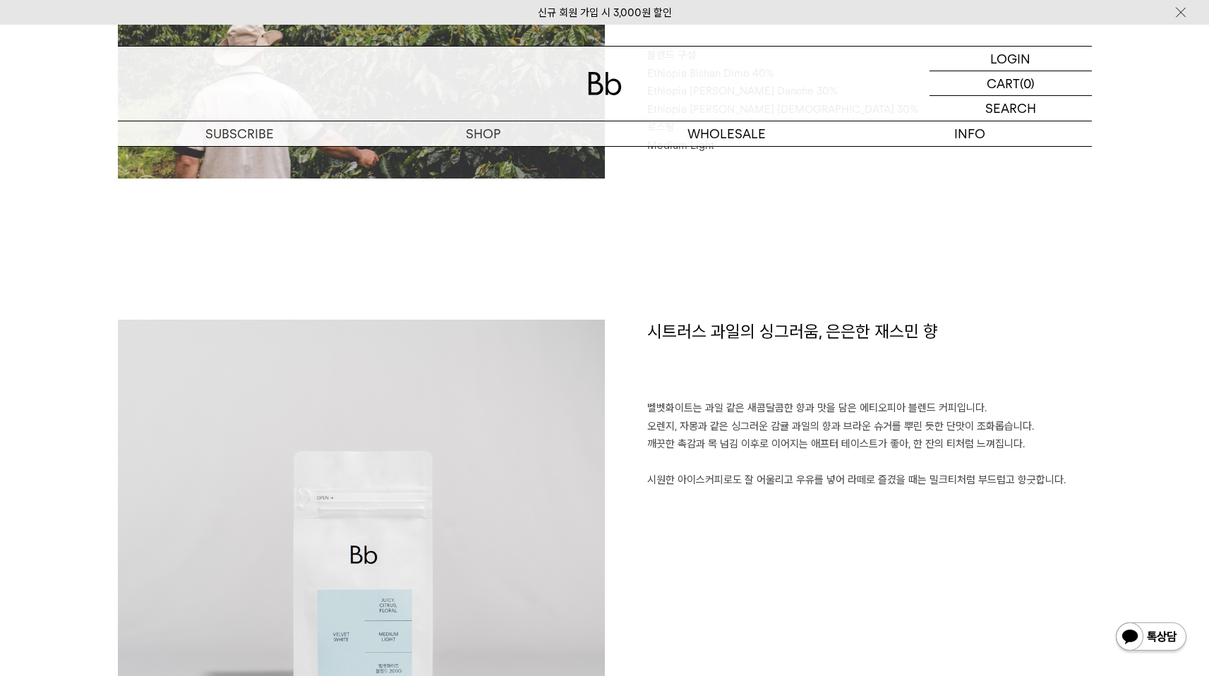
click at [661, 398] on h1 "시트러스 과일의 싱그러움, 은은한 재스민 향" at bounding box center [869, 360] width 445 height 80
drag, startPoint x: 654, startPoint y: 406, endPoint x: 920, endPoint y: 416, distance: 266.3
click at [920, 416] on p "벨벳화이트는 과일 같은 새콤달콤한 향과 맛을 담은 에티오피아 블렌드 커피입니다. 오렌지, 자몽과 같은 싱그러운 감귤 과일의 향과 브라운 슈거를…" at bounding box center [869, 445] width 445 height 90
drag, startPoint x: 920, startPoint y: 416, endPoint x: 889, endPoint y: 417, distance: 31.1
click at [920, 416] on p "벨벳화이트는 과일 같은 새콤달콤한 향과 맛을 담은 에티오피아 블렌드 커피입니다. 오렌지, 자몽과 같은 싱그러운 감귤 과일의 향과 브라운 슈거를…" at bounding box center [869, 445] width 445 height 90
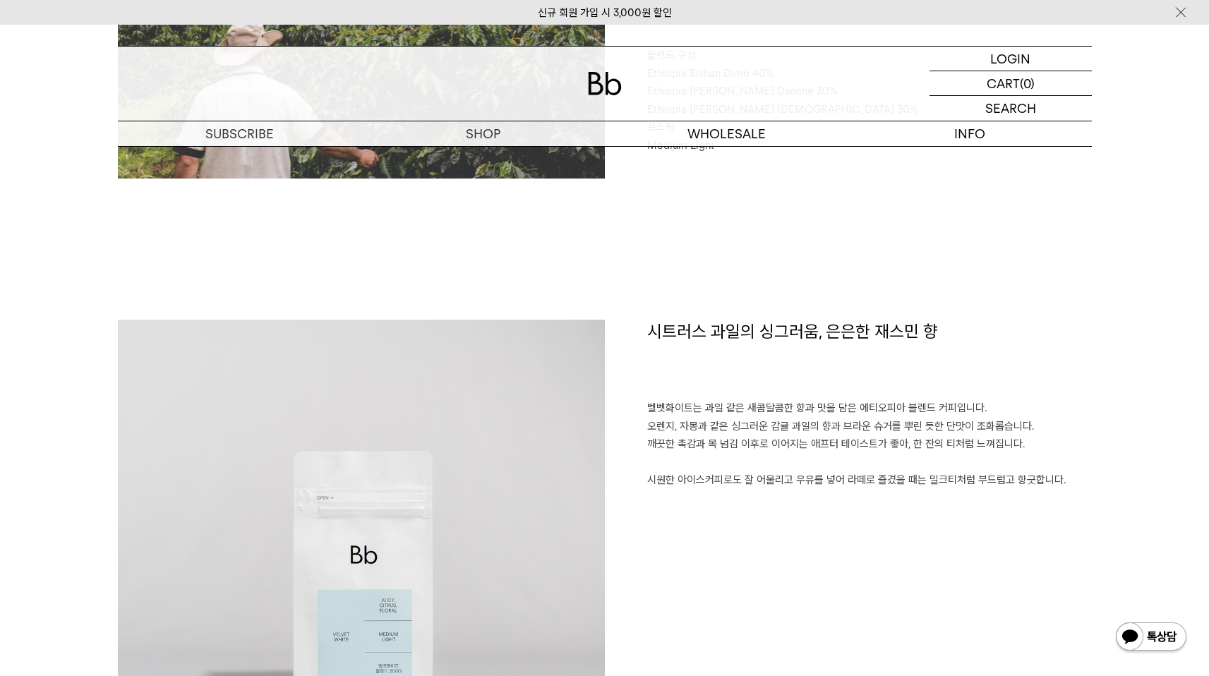
drag, startPoint x: 637, startPoint y: 412, endPoint x: 1061, endPoint y: 476, distance: 428.4
click at [1059, 481] on div "시트러스 과일의 싱그러움, 은은한 재스민 향 벨벳화이트는 과일 같은 새콤달콤한 향과 맛을 담은 에티오피아 블렌드 커피입니다. 오렌지, 자몽과 …" at bounding box center [848, 563] width 487 height 487
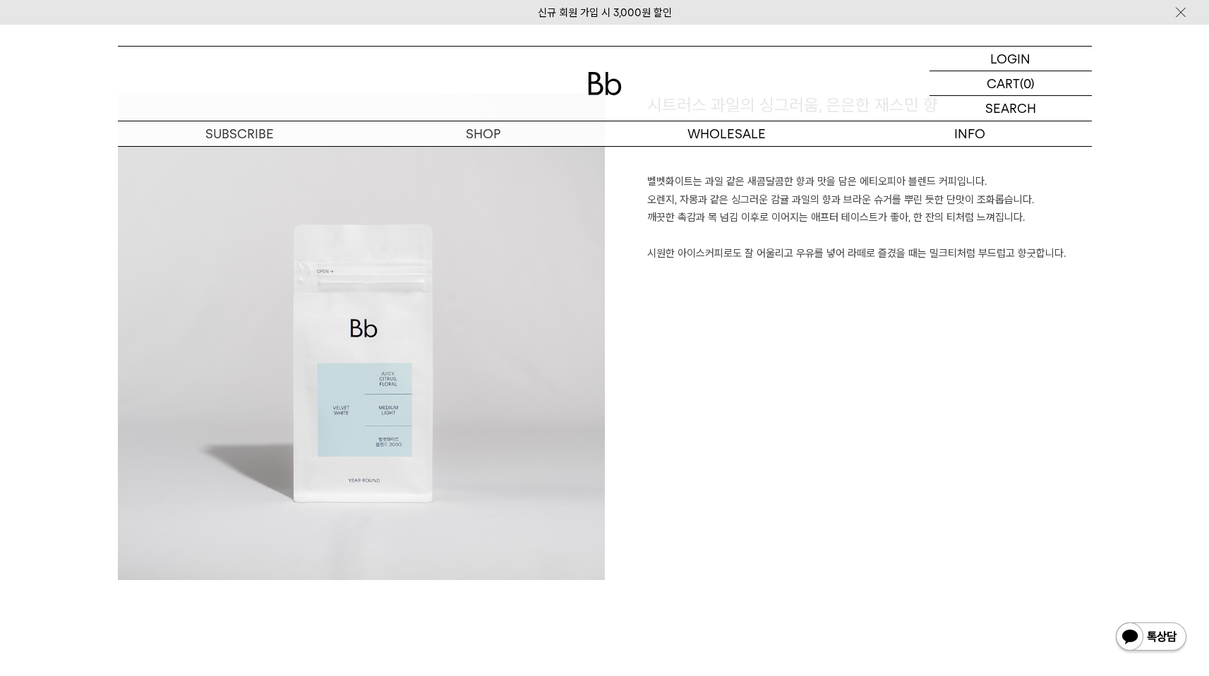
click at [894, 429] on div "시트러스 과일의 싱그러움, 은은한 재스민 향 벨벳화이트는 과일 같은 새콤달콤한 향과 맛을 담은 에티오피아 블렌드 커피입니다. 오렌지, 자몽과 …" at bounding box center [848, 336] width 487 height 487
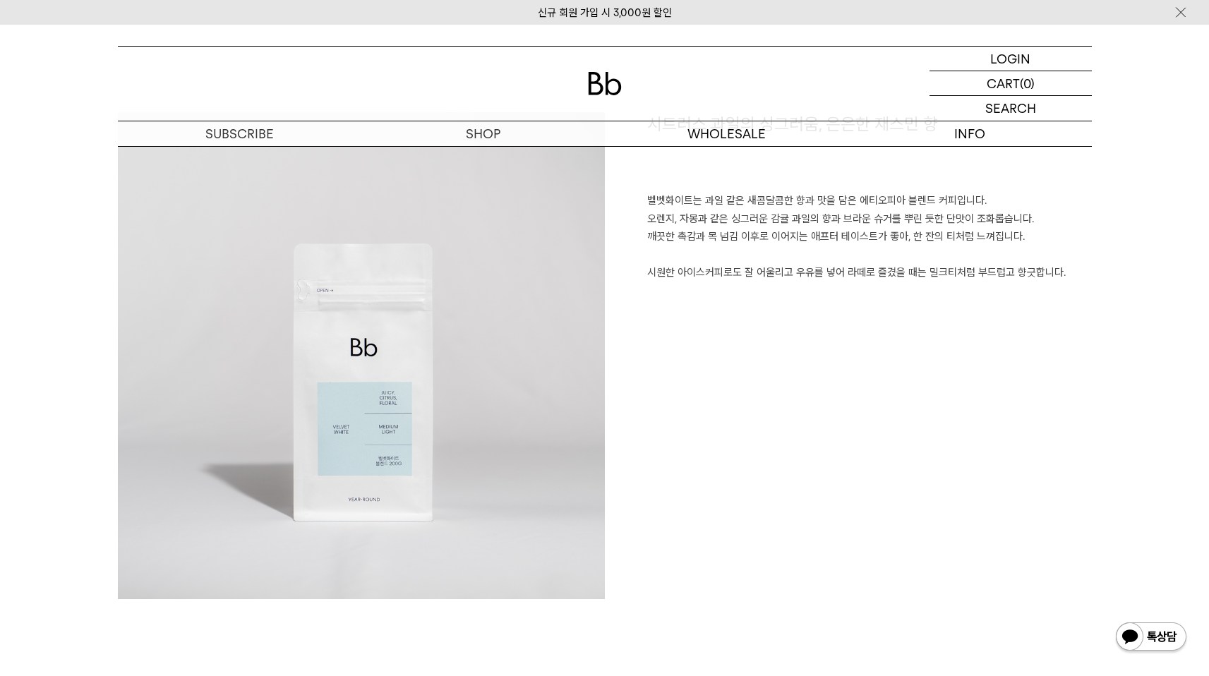
scroll to position [1017, 0]
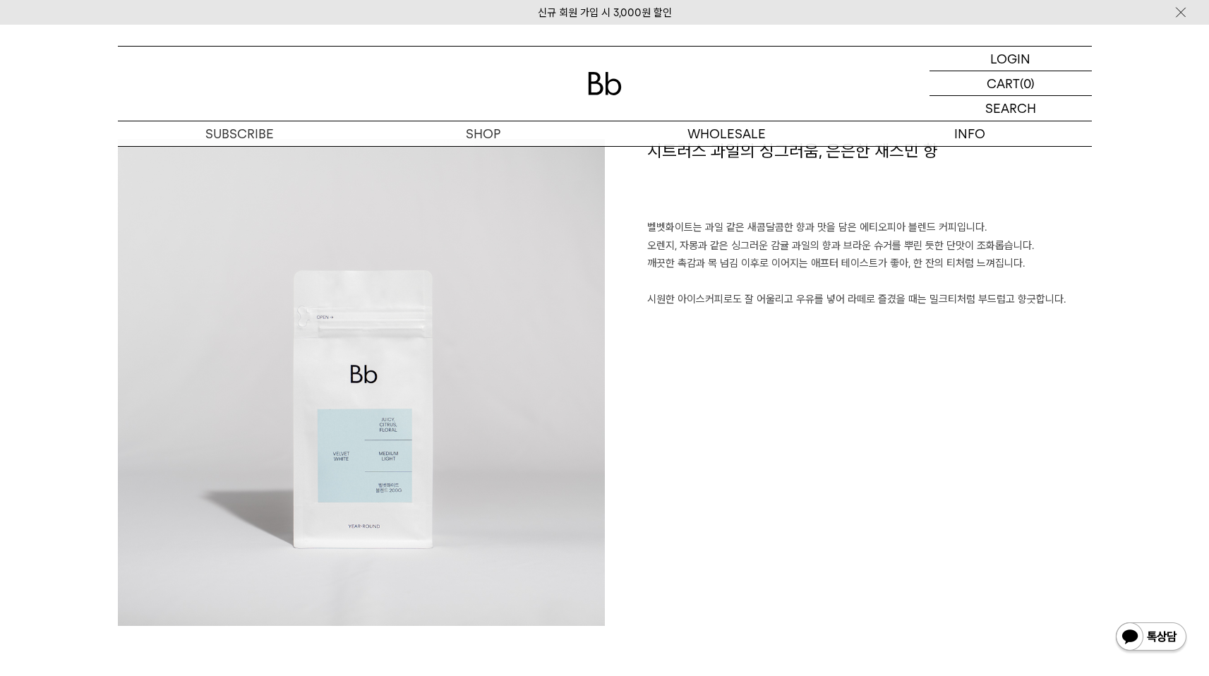
drag, startPoint x: 654, startPoint y: 208, endPoint x: 938, endPoint y: 343, distance: 314.2
click at [923, 320] on div "시트러스 과일의 싱그러움, 은은한 재스민 향 벨벳화이트는 과일 같은 새콤달콤한 향과 맛을 담은 에티오피아 블렌드 커피입니다. 오렌지, 자몽과 …" at bounding box center [848, 382] width 487 height 487
click at [939, 343] on div "시트러스 과일의 싱그러움, 은은한 재스민 향 벨벳화이트는 과일 같은 새콤달콤한 향과 맛을 담은 에티오피아 블렌드 커피입니다. 오렌지, 자몽과 …" at bounding box center [848, 382] width 487 height 487
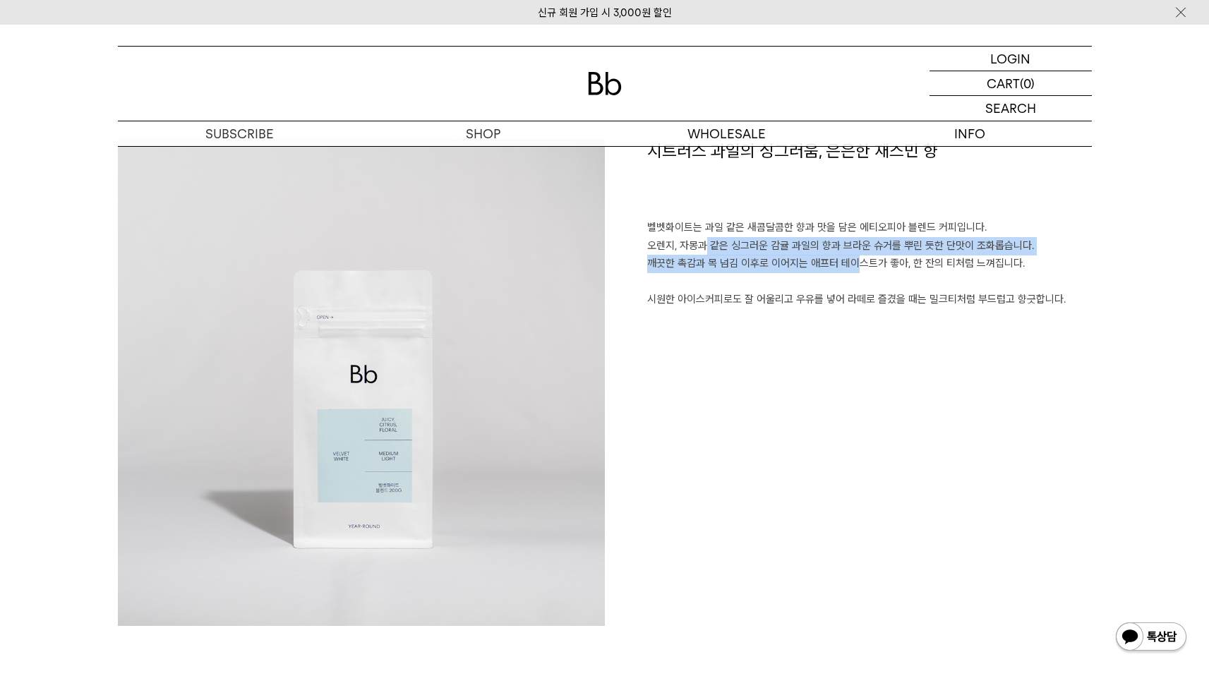
drag, startPoint x: 718, startPoint y: 246, endPoint x: 834, endPoint y: 258, distance: 117.1
click at [834, 258] on p "벨벳화이트는 과일 같은 새콤달콤한 향과 맛을 담은 에티오피아 블렌드 커피입니다. 오렌지, 자몽과 같은 싱그러운 감귤 과일의 향과 브라운 슈거를…" at bounding box center [869, 264] width 445 height 90
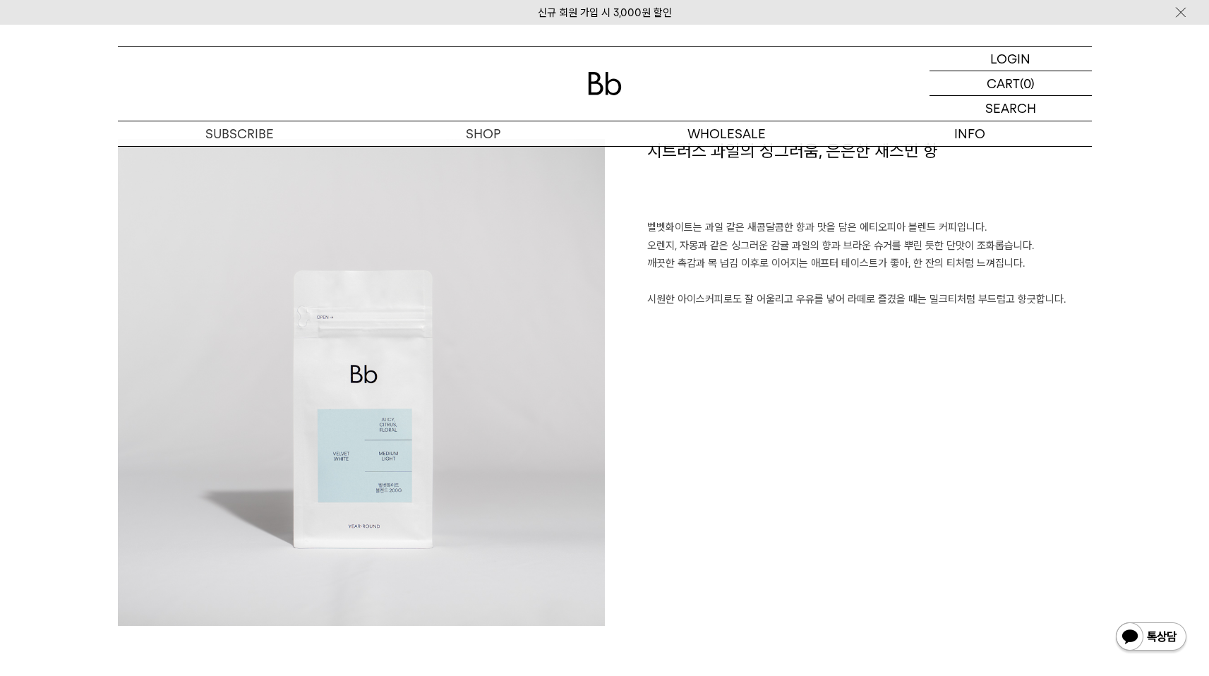
drag, startPoint x: 834, startPoint y: 258, endPoint x: 822, endPoint y: 263, distance: 13.6
click at [830, 260] on p "벨벳화이트는 과일 같은 새콤달콤한 향과 맛을 담은 에티오피아 블렌드 커피입니다. 오렌지, 자몽과 같은 싱그러운 감귤 과일의 향과 브라운 슈거를…" at bounding box center [869, 264] width 445 height 90
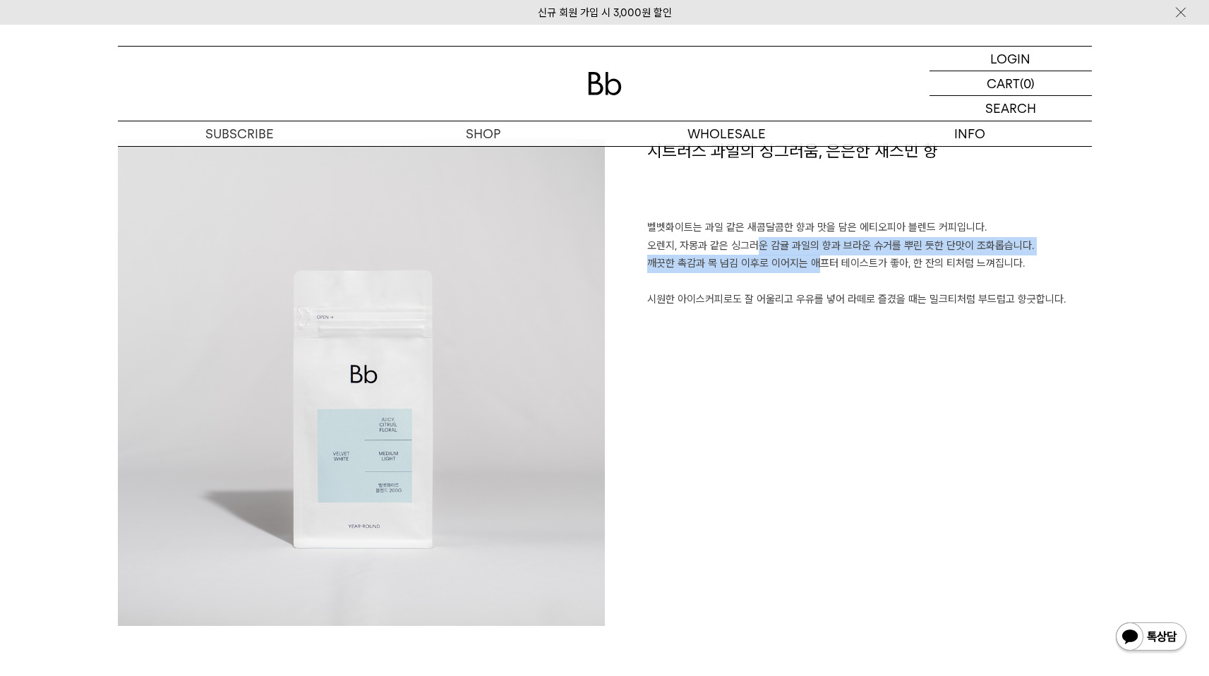
drag, startPoint x: 703, startPoint y: 252, endPoint x: 870, endPoint y: 270, distance: 168.2
click at [796, 257] on p "벨벳화이트는 과일 같은 새콤달콤한 향과 맛을 담은 에티오피아 블렌드 커피입니다. 오렌지, 자몽과 같은 싱그러운 감귤 과일의 향과 브라운 슈거를…" at bounding box center [869, 264] width 445 height 90
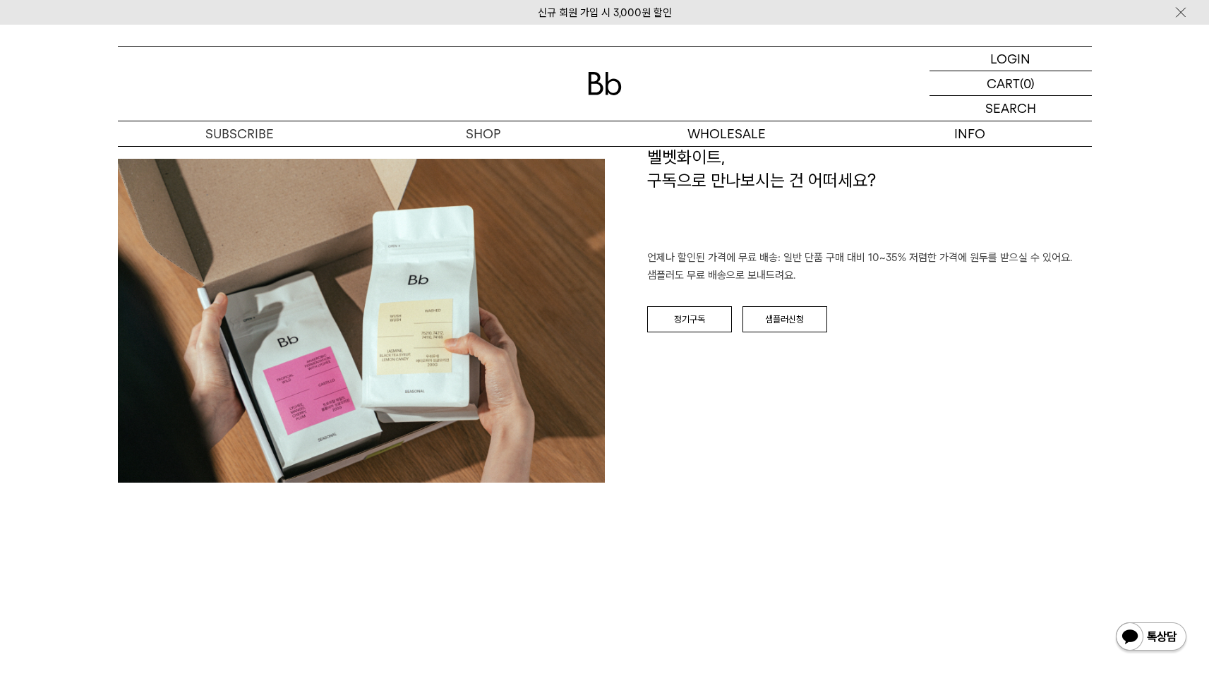
scroll to position [2133, 0]
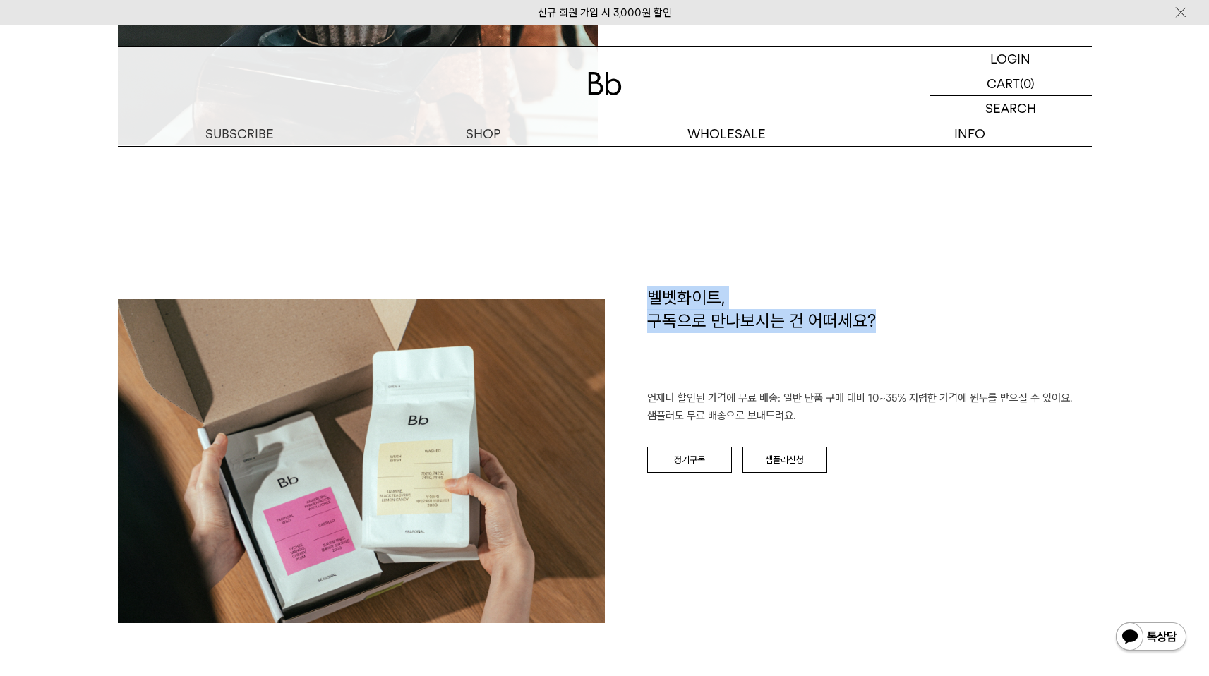
drag, startPoint x: 648, startPoint y: 295, endPoint x: 887, endPoint y: 330, distance: 241.9
click at [886, 331] on h1 "벨벳화이트, 구독으로 만나보시는 건 어떠세요?" at bounding box center [869, 338] width 445 height 104
drag, startPoint x: 894, startPoint y: 328, endPoint x: 805, endPoint y: 318, distance: 89.5
click at [894, 328] on h1 "벨벳화이트, 구독으로 만나보시는 건 어떠세요?" at bounding box center [869, 338] width 445 height 104
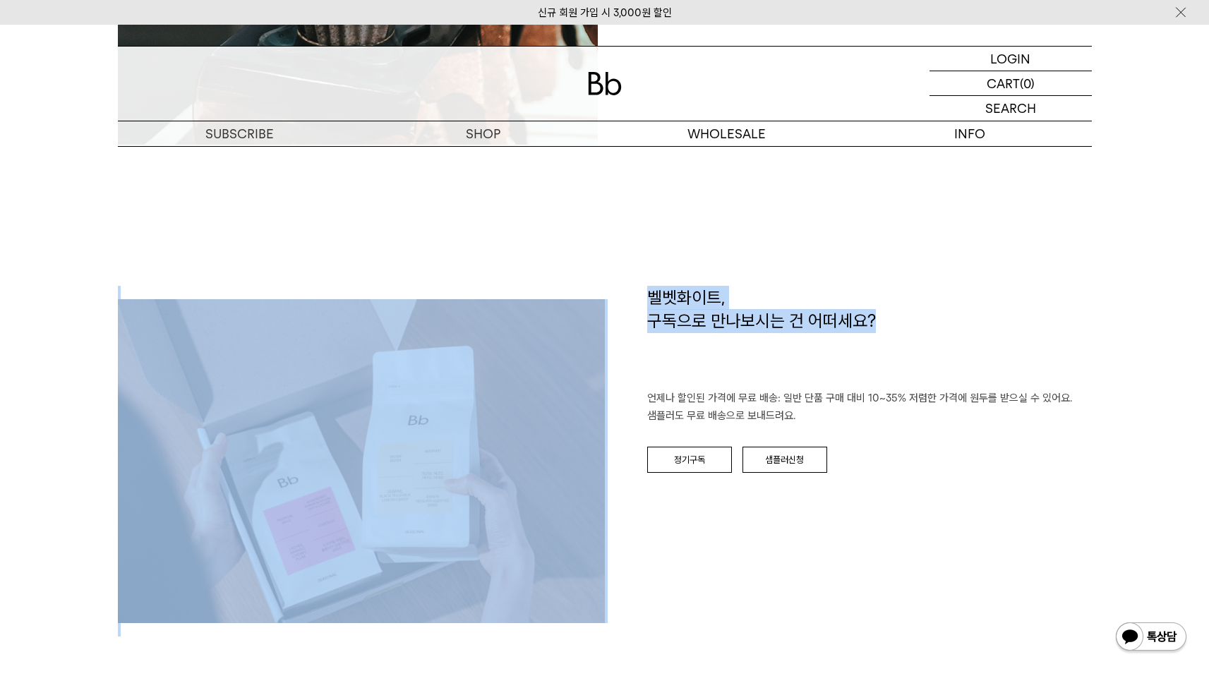
drag, startPoint x: 647, startPoint y: 284, endPoint x: 964, endPoint y: 340, distance: 321.9
click at [949, 338] on div "BREW GUIDE 집에서도 카페처럼 맛있는 커피를 내려 드실 ﻿수 있게 Bb가 도와 드려요. '레시피 보러 가기'를 누르시면, 추출 시간 및…" at bounding box center [605, 214] width 974 height 1127
click at [977, 341] on h1 "벨벳화이트, 구독으로 만나보시는 건 어떠세요?" at bounding box center [869, 338] width 445 height 104
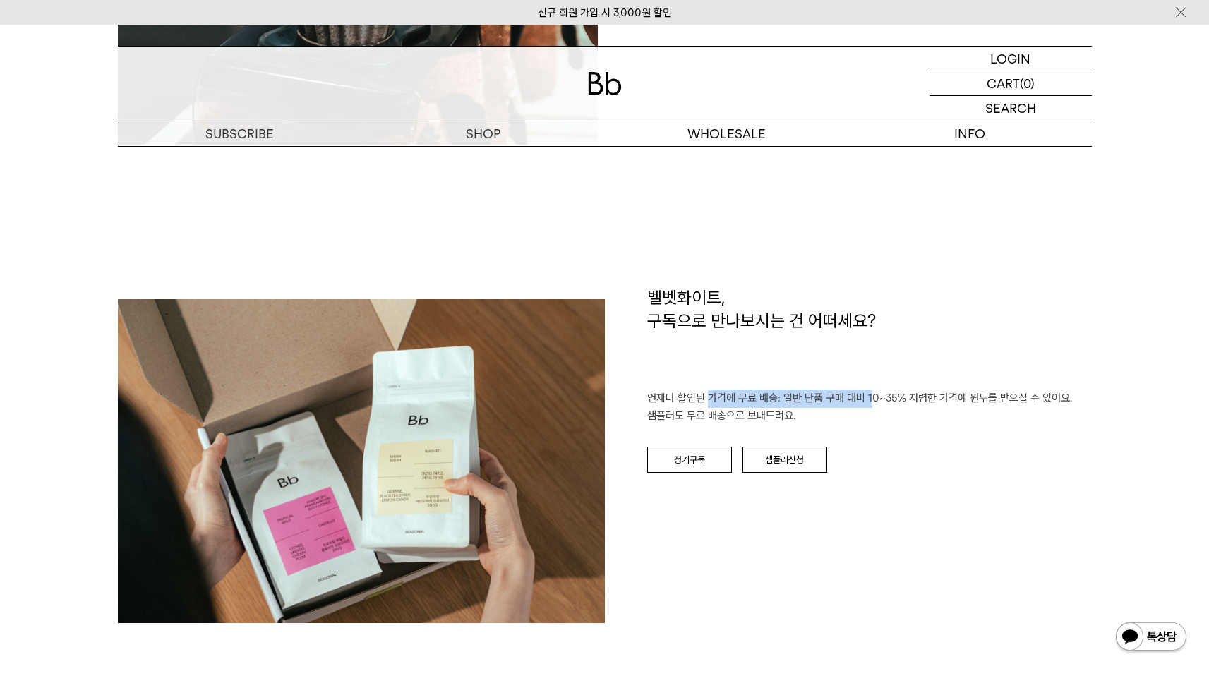
drag, startPoint x: 712, startPoint y: 392, endPoint x: 881, endPoint y: 407, distance: 169.4
click at [881, 407] on p "언제나 할인된 가격에 무료 배송: 일반 단품 구매 대비 10~35% 저렴한 가격에 원두를 받으실 수 있어요. 샘플러도 무료 배송으로 보내드려요." at bounding box center [869, 408] width 445 height 36
drag, startPoint x: 881, startPoint y: 407, endPoint x: 939, endPoint y: 405, distance: 57.9
click at [884, 406] on p "언제나 할인된 가격에 무료 배송: 일반 단품 구매 대비 10~35% 저렴한 가격에 원두를 받으실 수 있어요. 샘플러도 무료 배송으로 보내드려요." at bounding box center [869, 408] width 445 height 36
drag, startPoint x: 952, startPoint y: 405, endPoint x: 846, endPoint y: 399, distance: 106.1
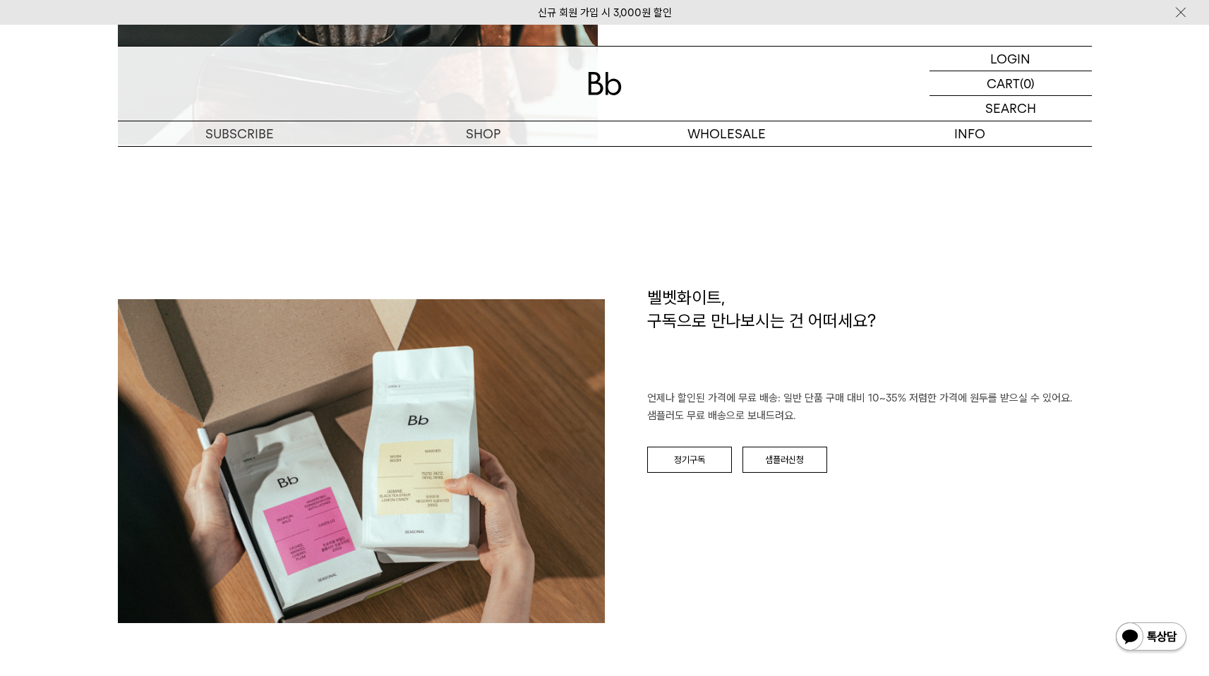
click at [947, 405] on p "언제나 할인된 가격에 무료 배송: 일반 단품 구매 대비 10~35% 저렴한 가격에 원두를 받으실 수 있어요. 샘플러도 무료 배송으로 보내드려요." at bounding box center [869, 408] width 445 height 36
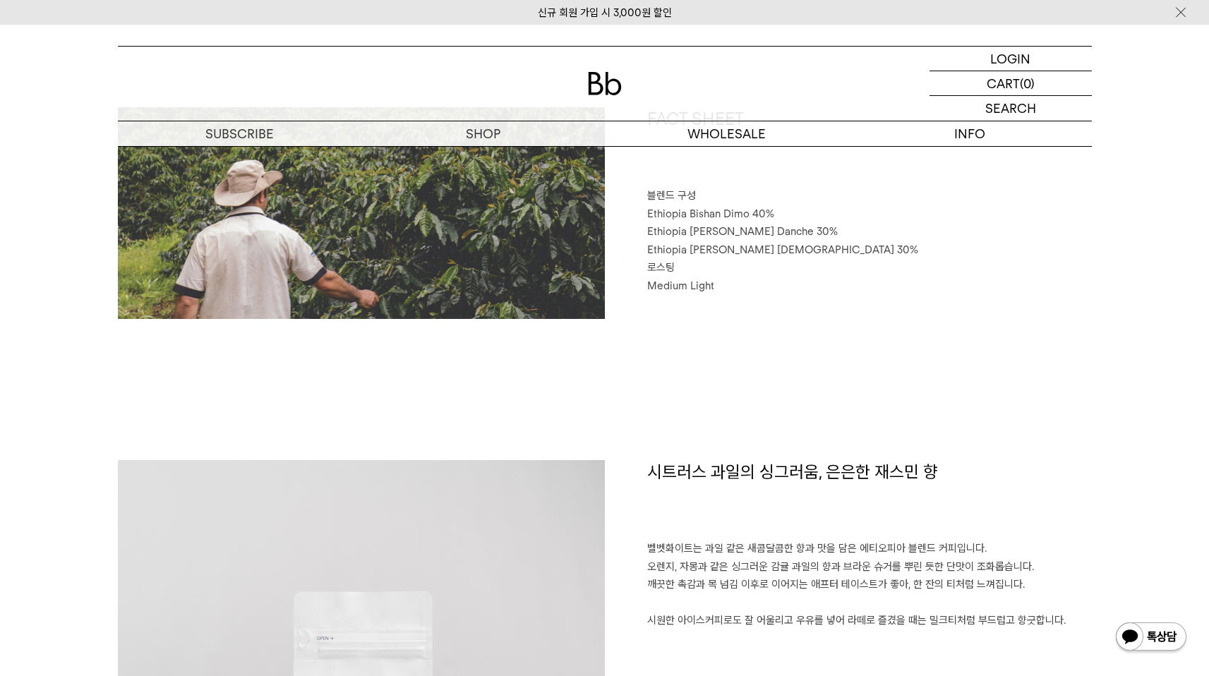
scroll to position [779, 0]
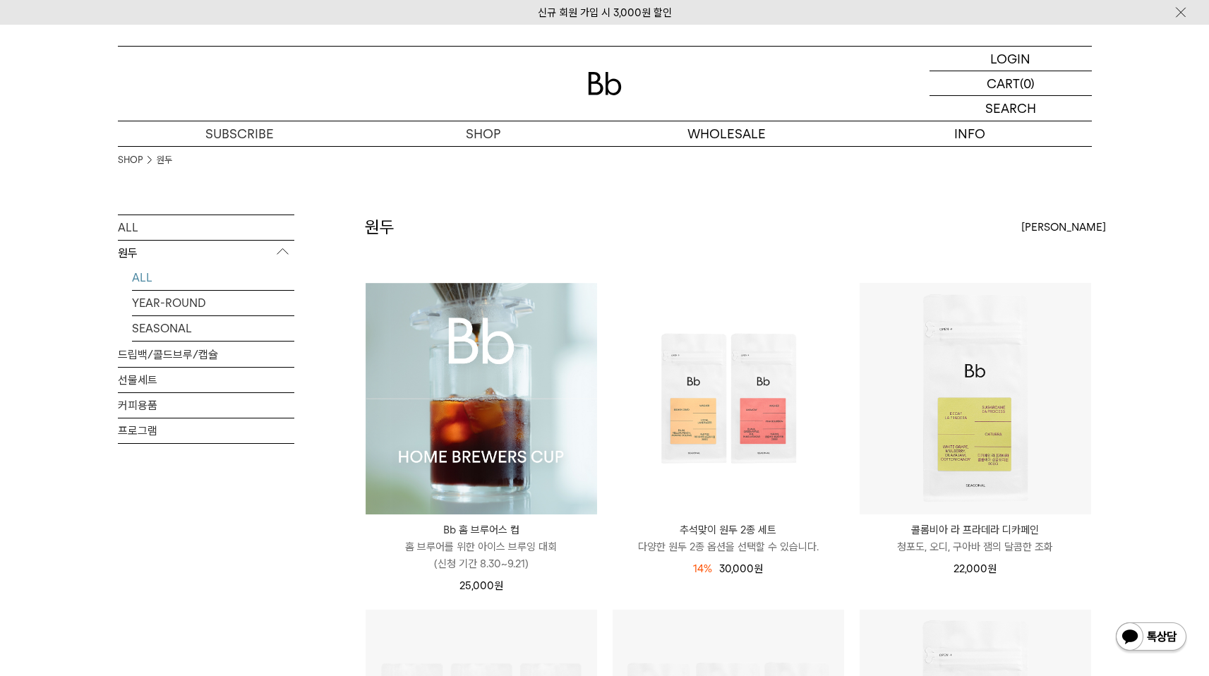
click at [518, 365] on img at bounding box center [482, 399] width 232 height 232
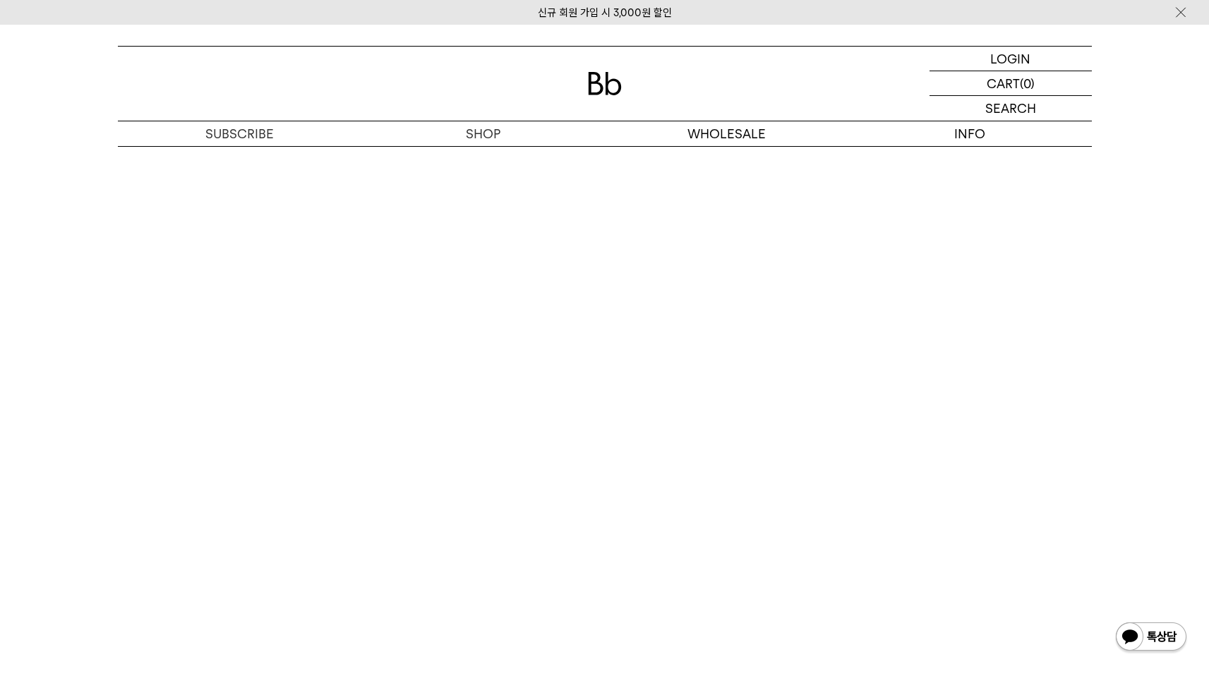
scroll to position [8954, 0]
